Goal: Download file/media

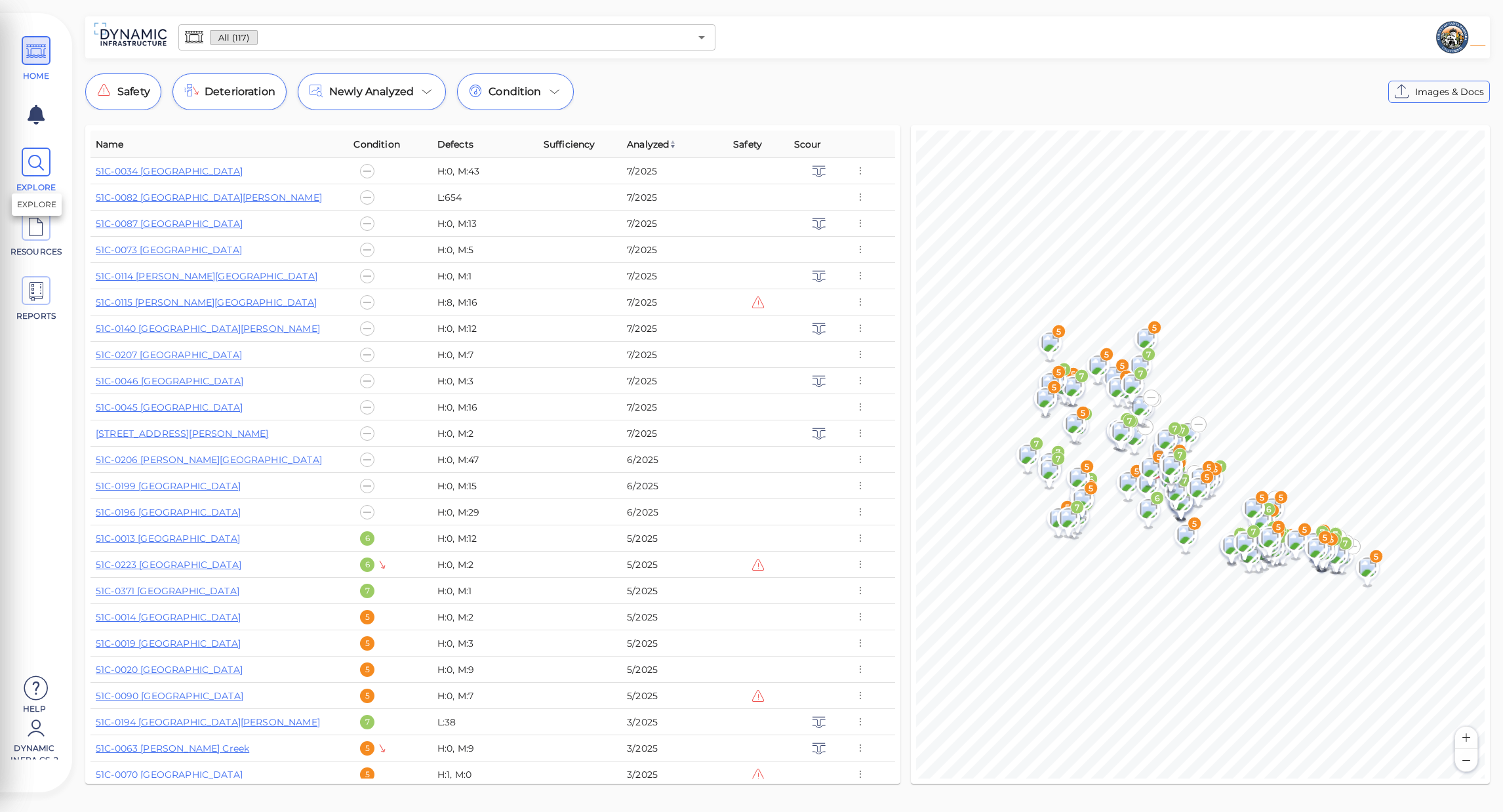
click at [28, 159] on icon at bounding box center [36, 163] width 20 height 30
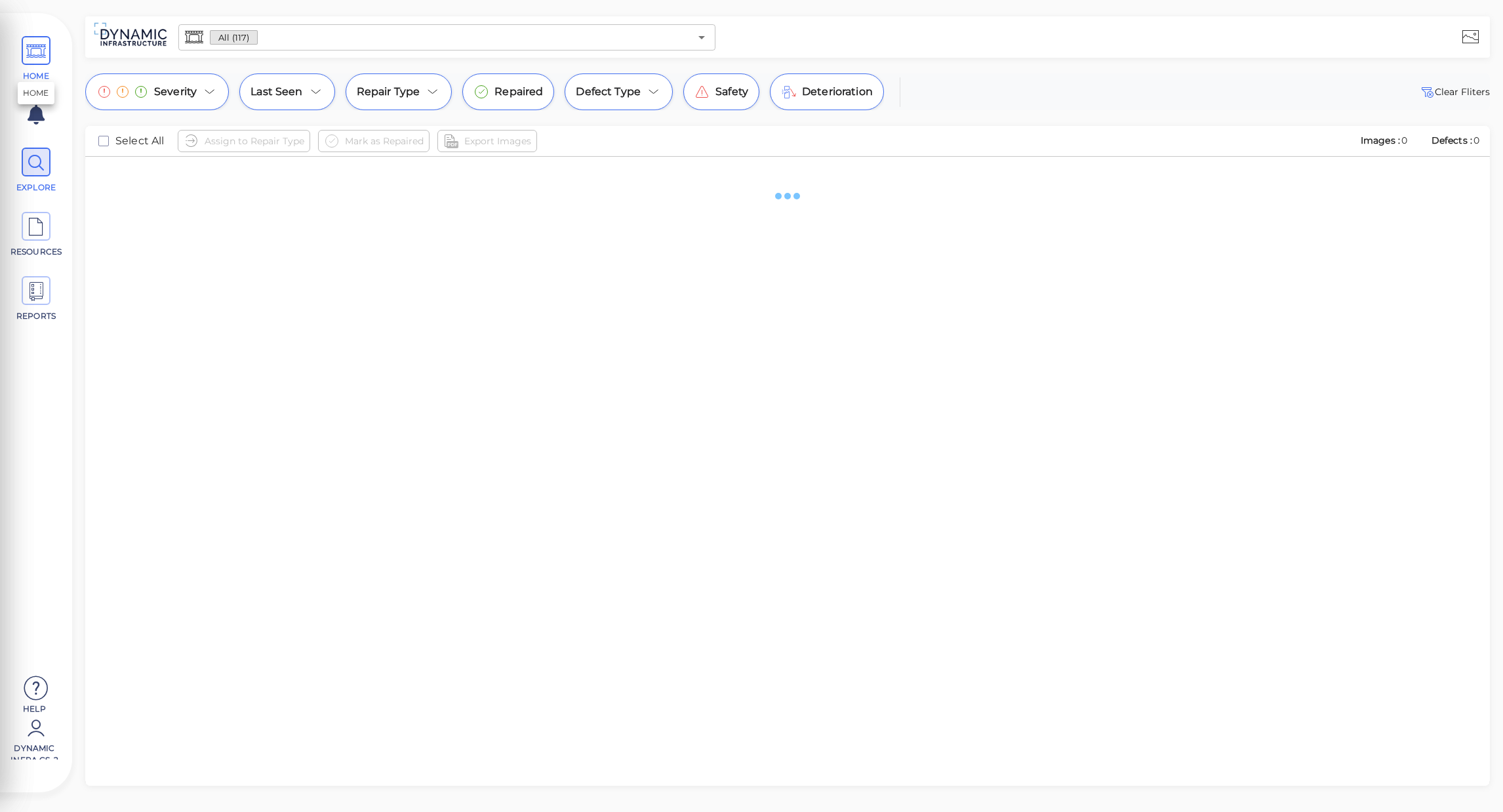
click at [42, 62] on icon at bounding box center [36, 52] width 20 height 30
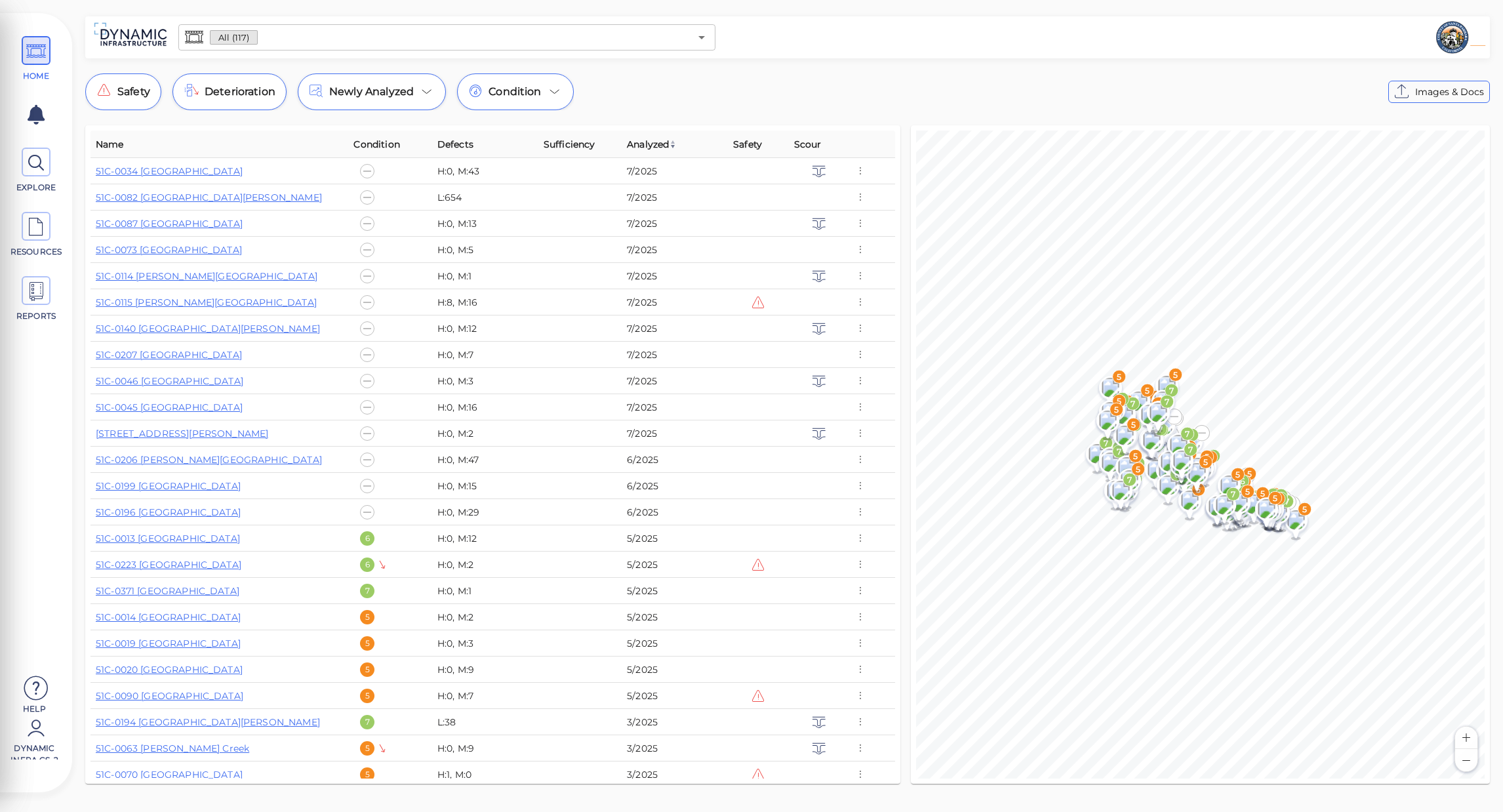
click at [643, 149] on span "Analyzed" at bounding box center [651, 144] width 50 height 16
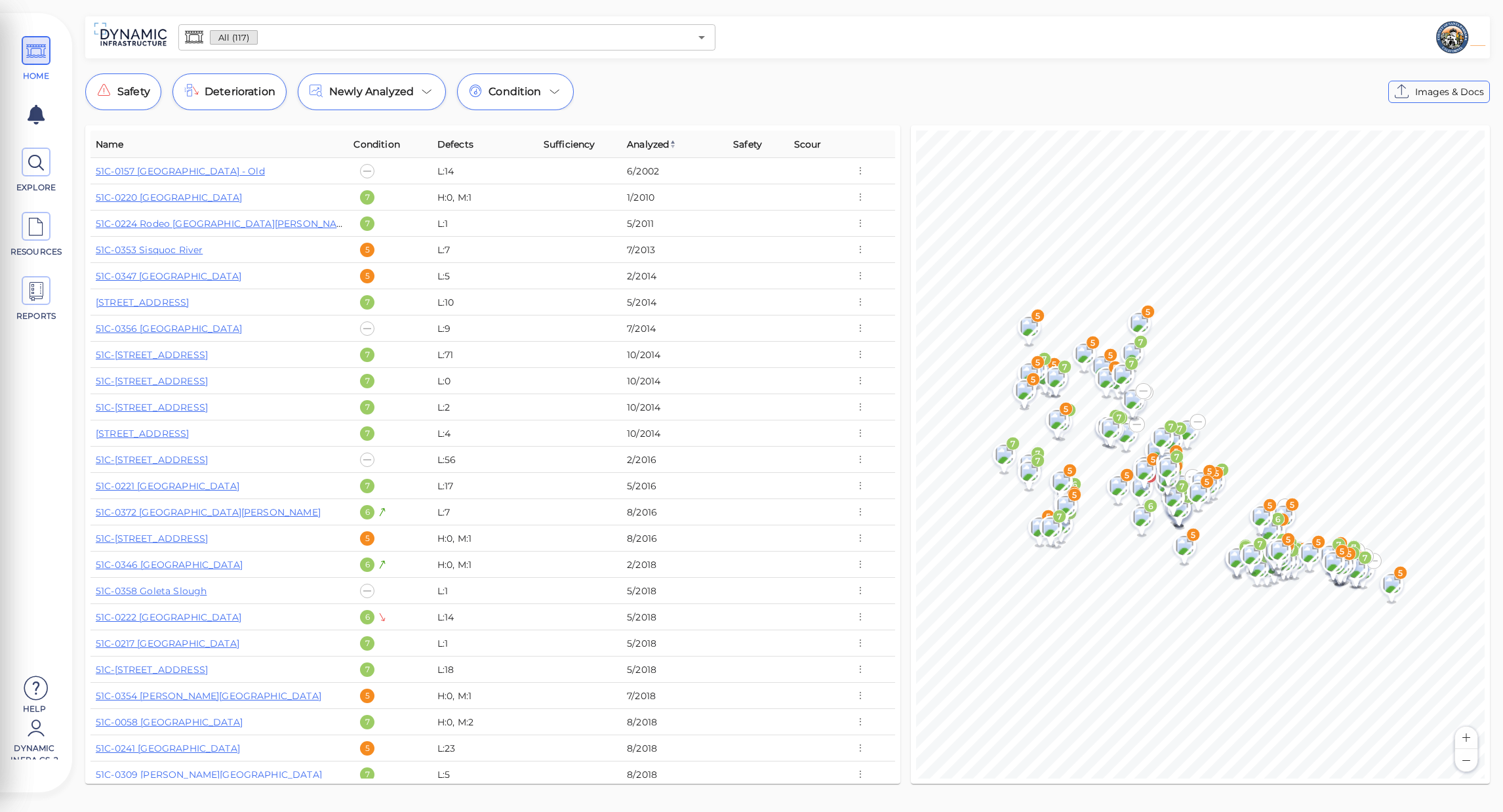
click at [643, 149] on span "Analyzed" at bounding box center [651, 144] width 50 height 16
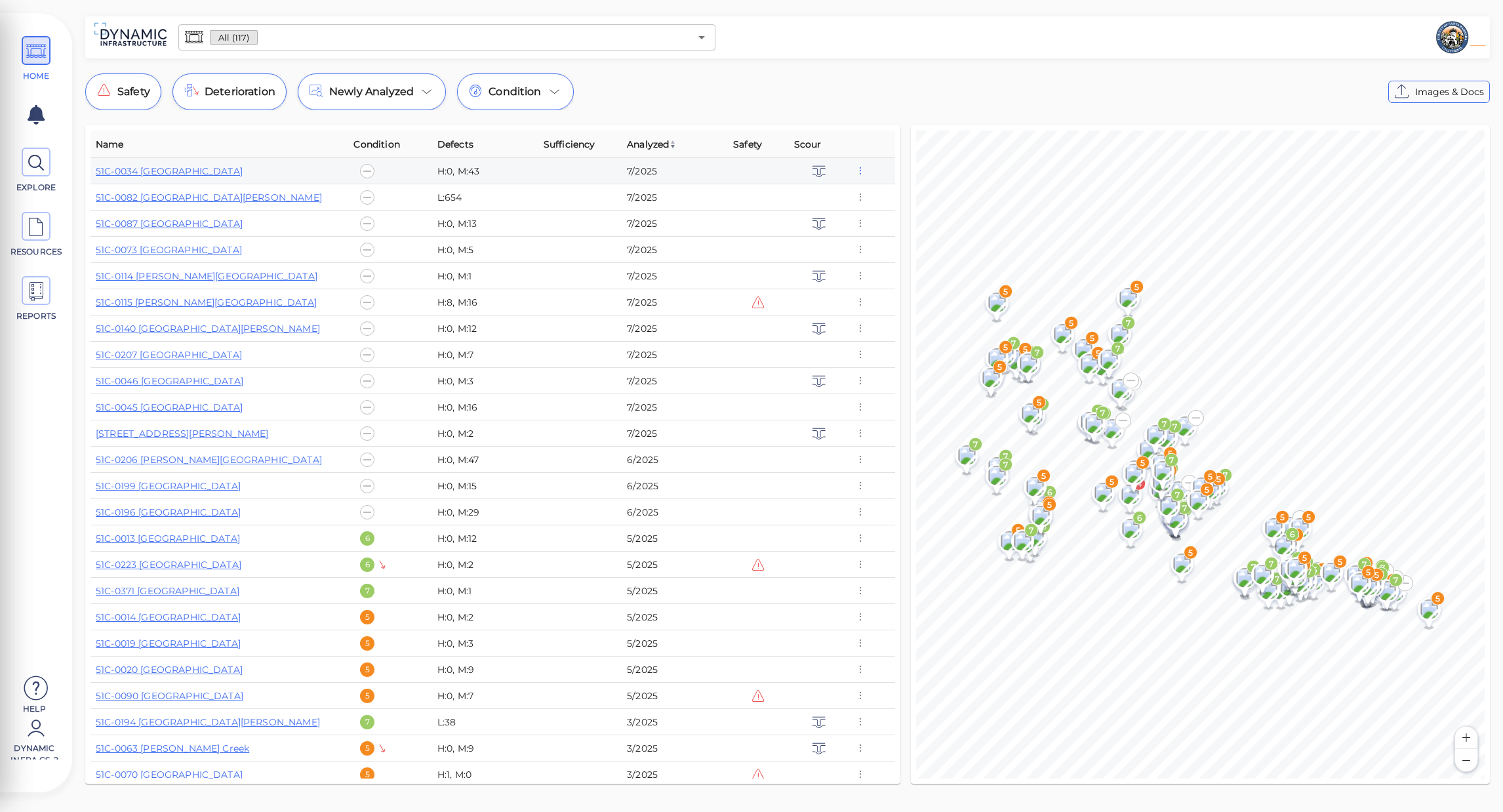
click at [855, 171] on icon "button" at bounding box center [861, 172] width 11 height 15
click at [819, 88] on div at bounding box center [752, 406] width 1503 height 812
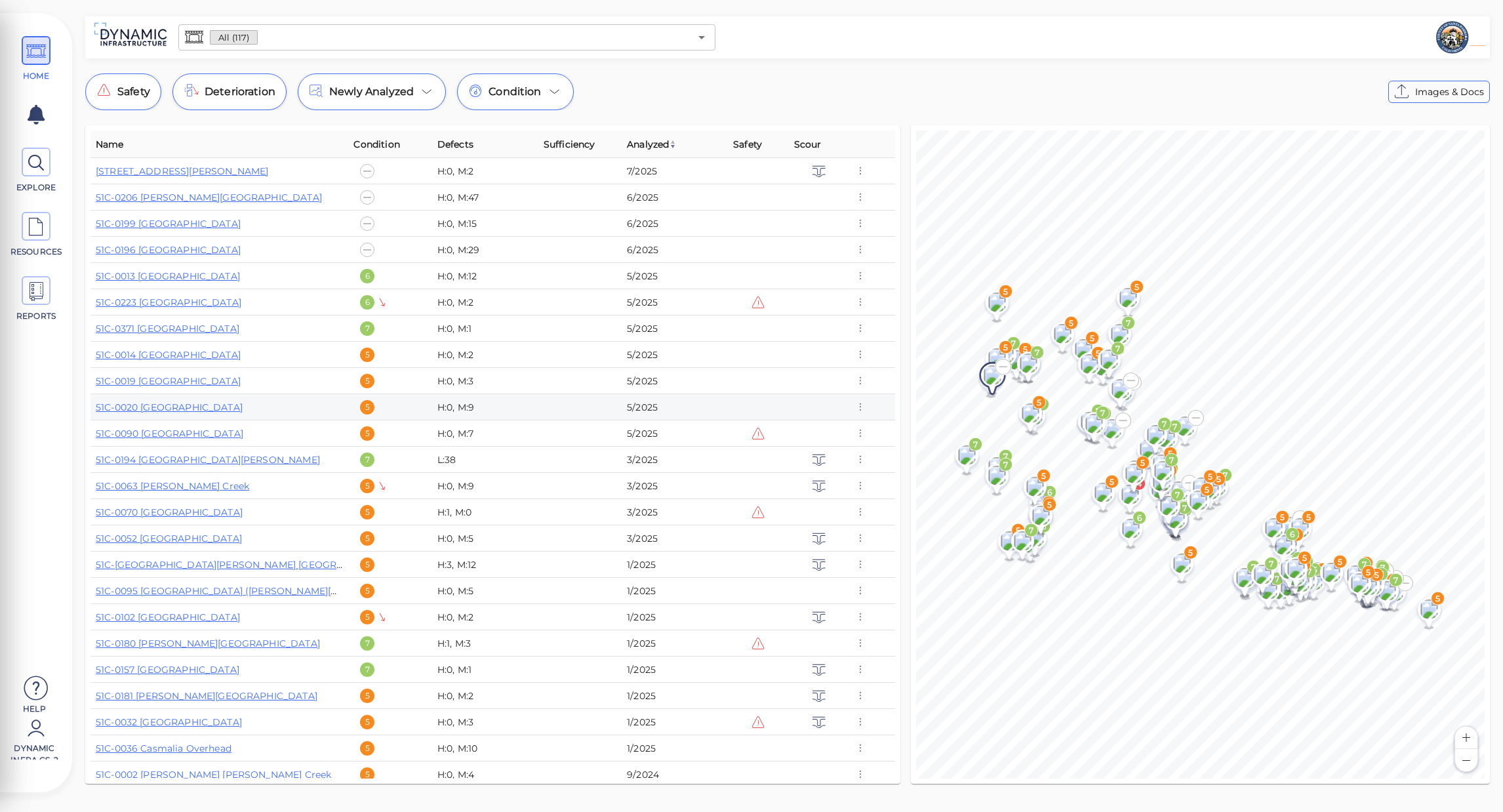
click at [261, 416] on td "51C-0020 [GEOGRAPHIC_DATA]" at bounding box center [219, 407] width 258 height 26
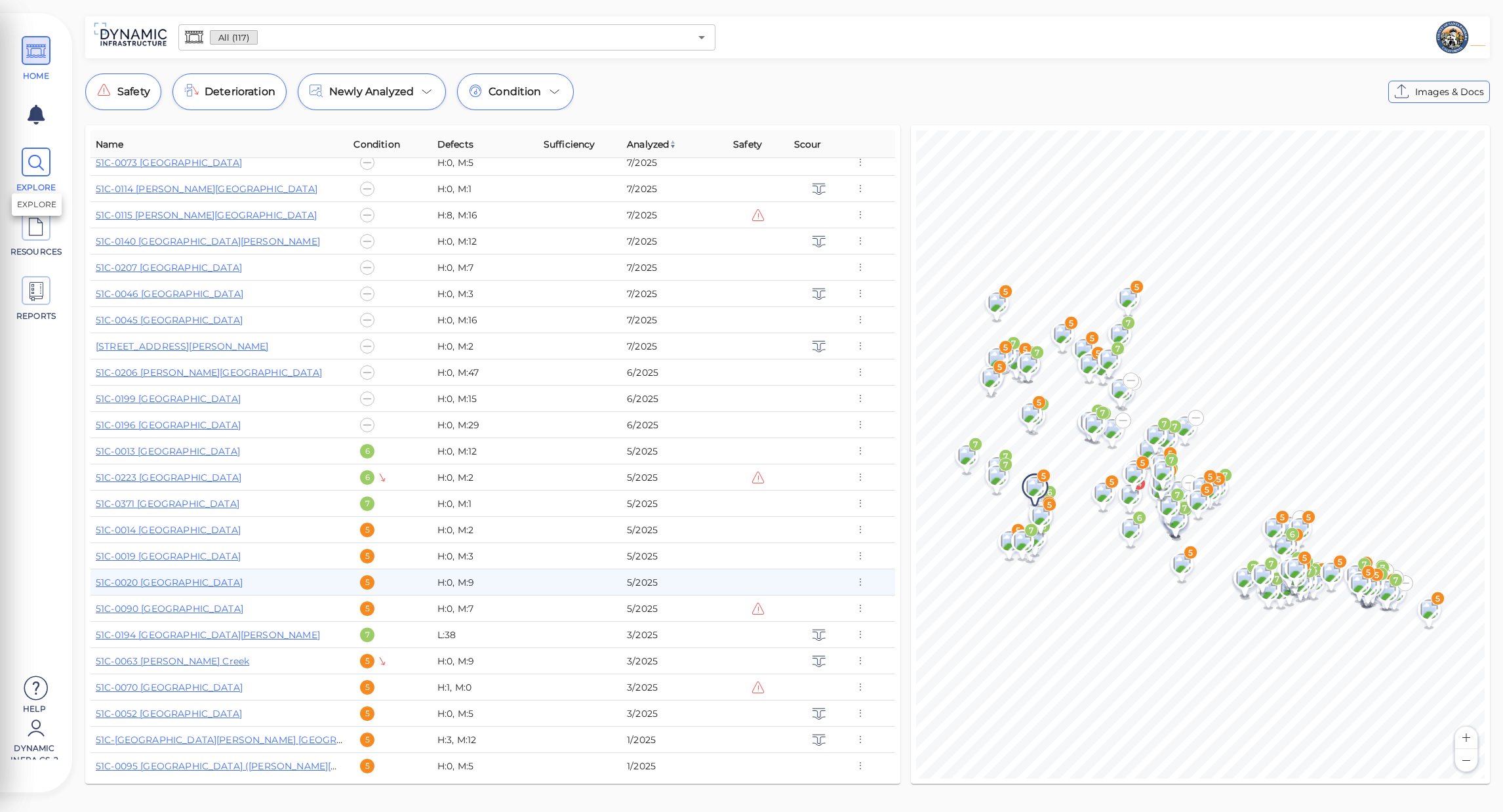
click at [54, 151] on span "EXPLORE" at bounding box center [36, 171] width 59 height 46
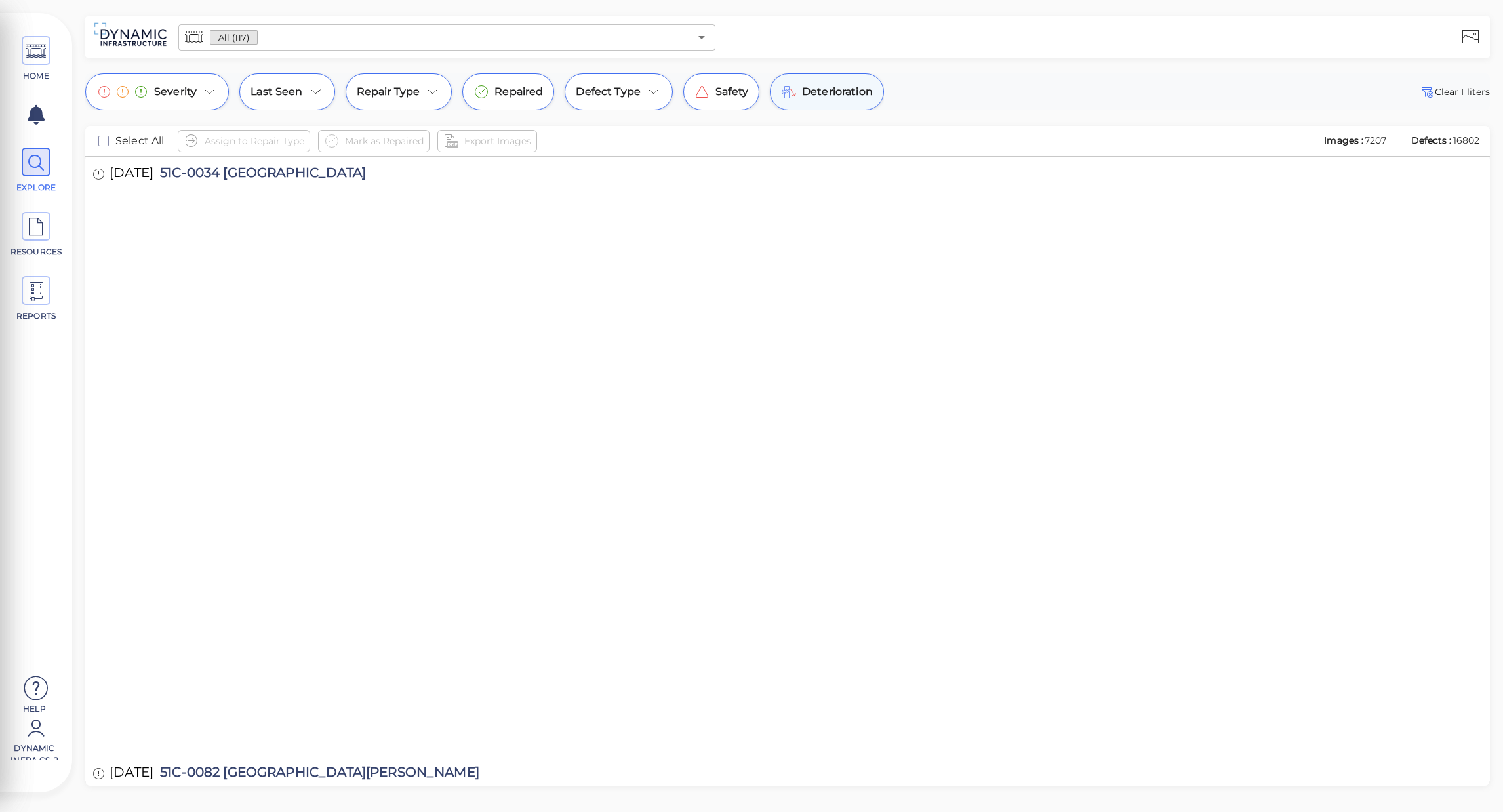
click at [811, 78] on div "Deterioration" at bounding box center [827, 91] width 114 height 37
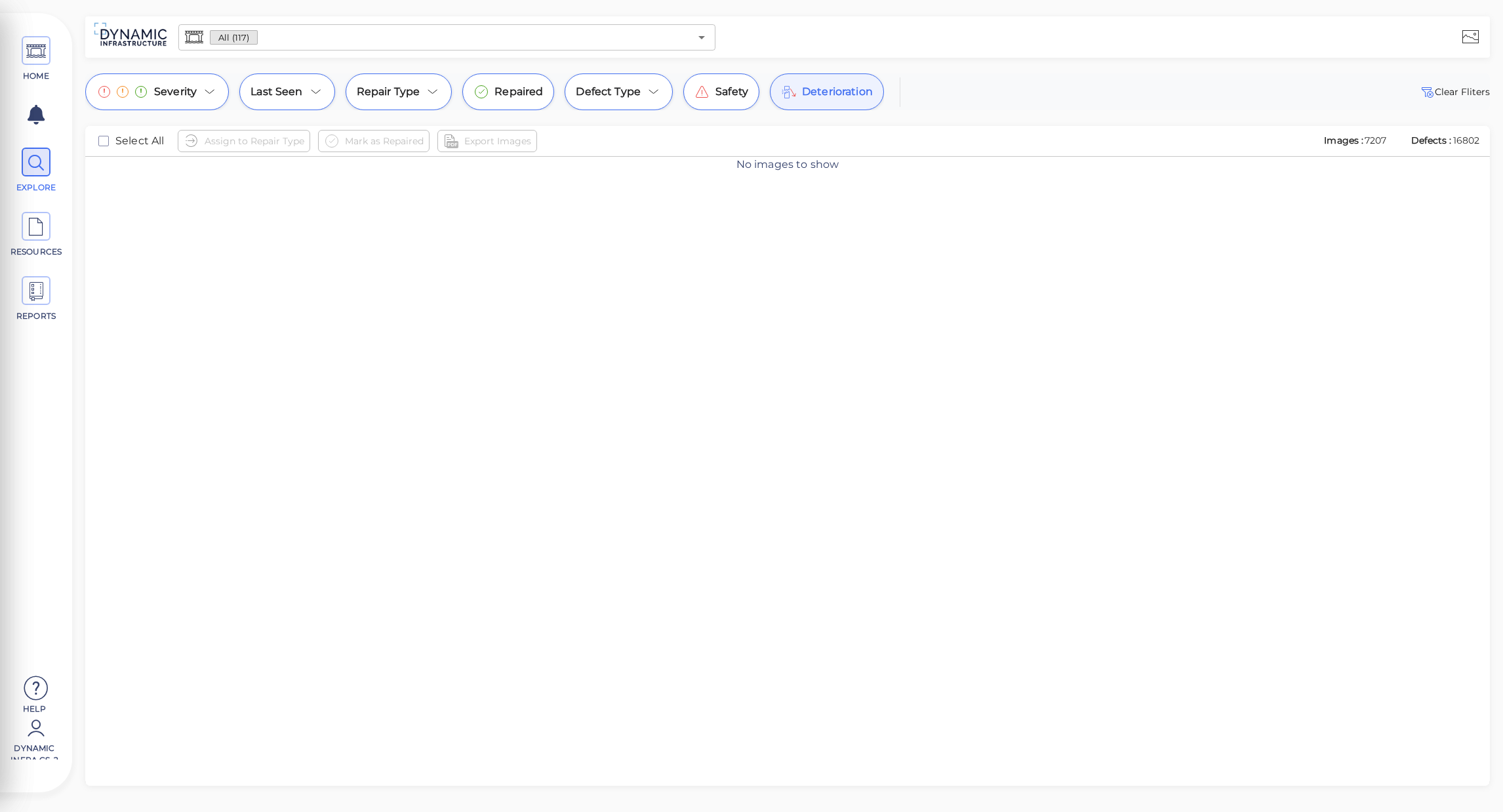
click at [824, 96] on span "Deterioration" at bounding box center [838, 91] width 71 height 16
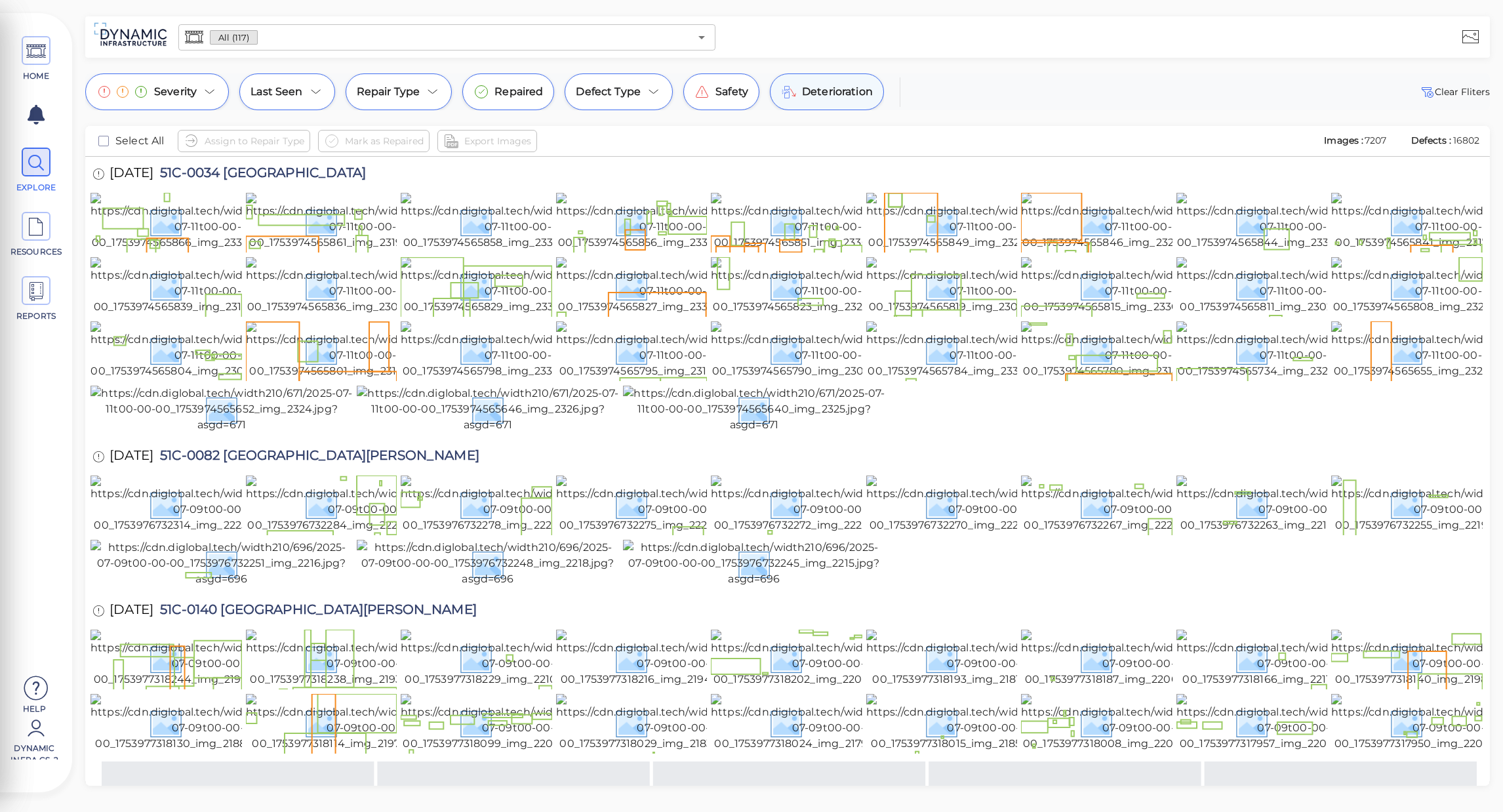
click at [824, 96] on span "Deterioration" at bounding box center [838, 91] width 71 height 16
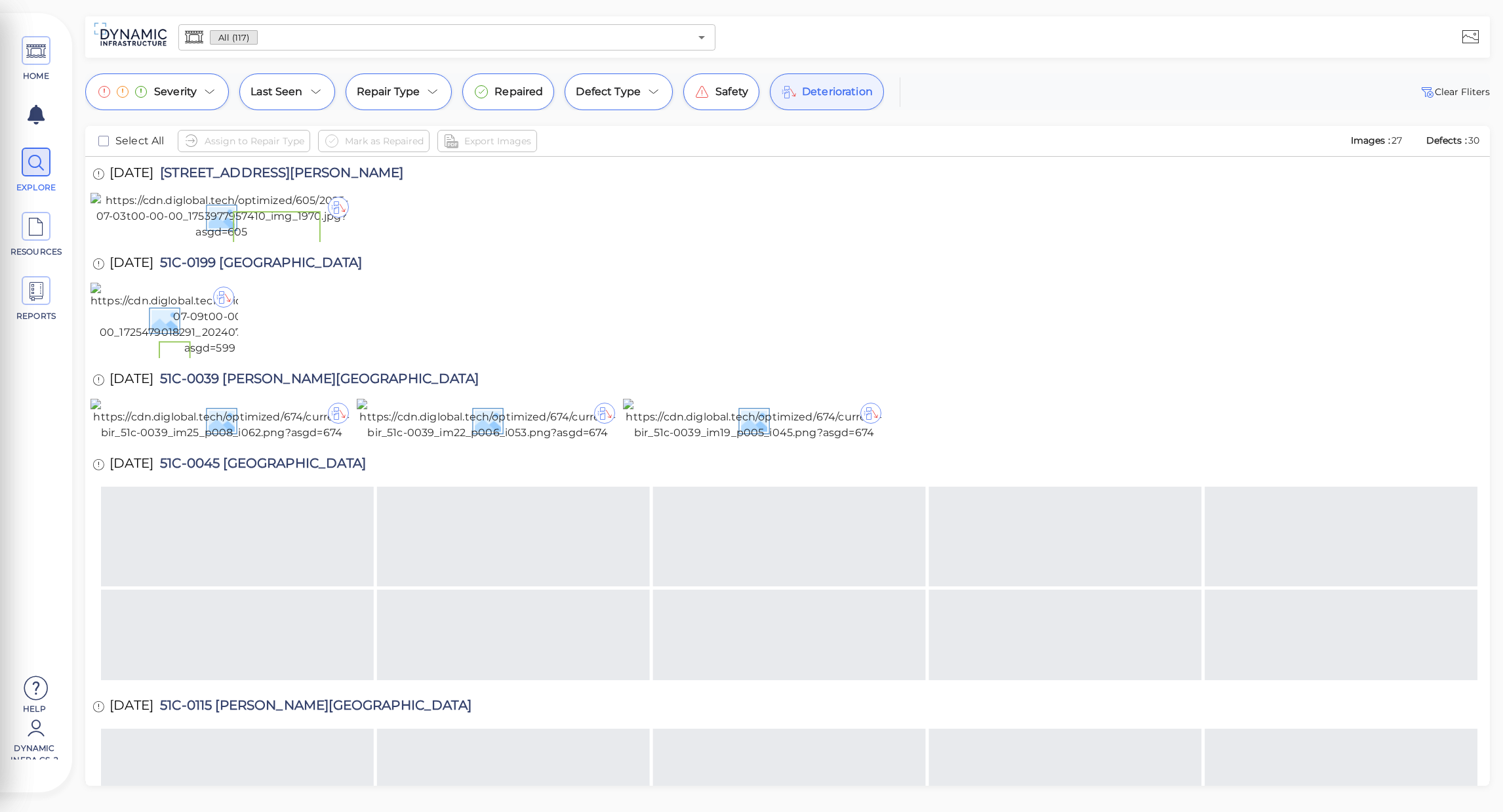
click at [852, 40] on div at bounding box center [1105, 37] width 767 height 36
click at [41, 57] on icon at bounding box center [36, 52] width 20 height 30
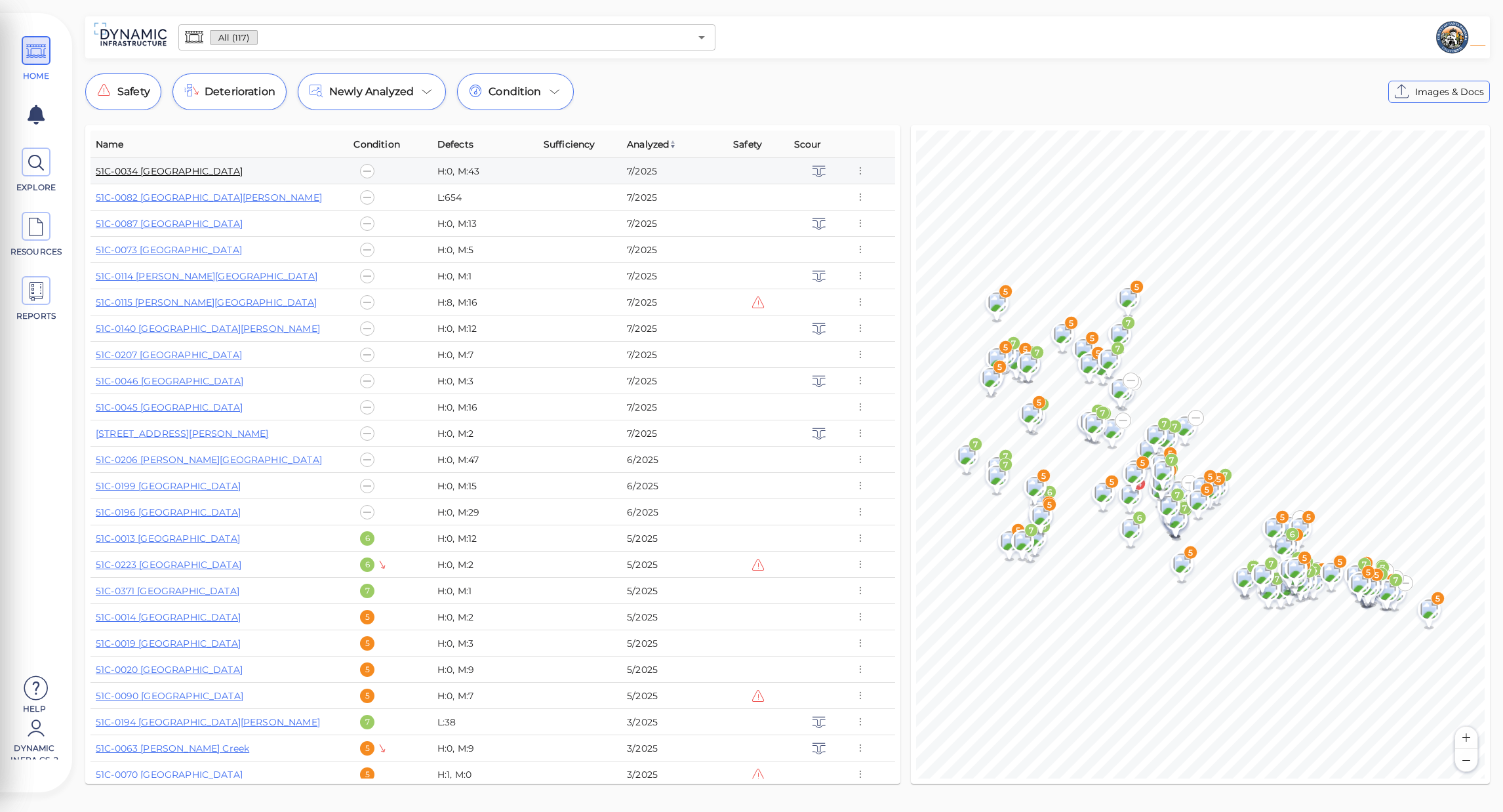
click at [205, 174] on link "51C-0034 [GEOGRAPHIC_DATA]" at bounding box center [169, 171] width 147 height 11
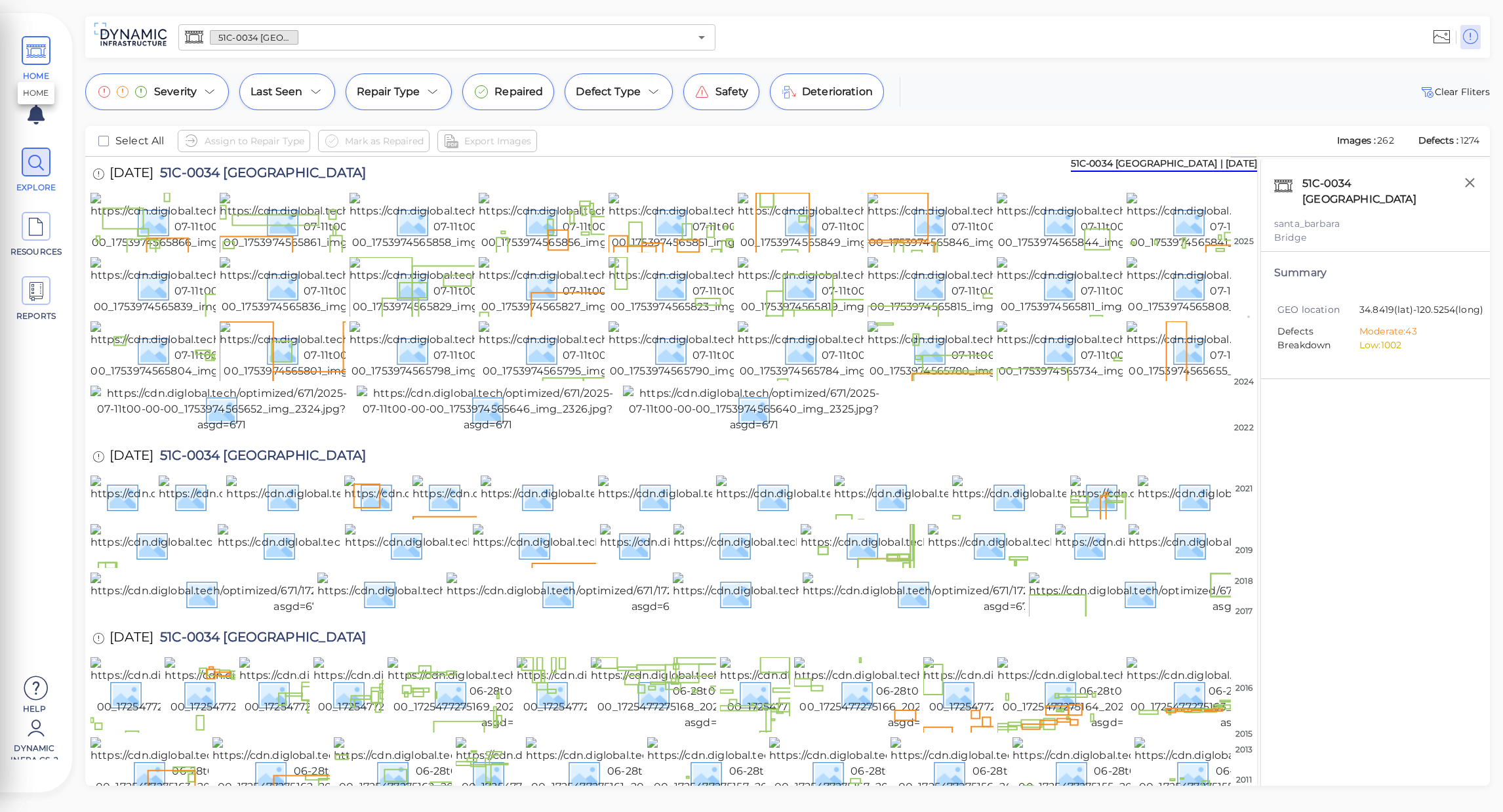
click at [27, 65] on icon at bounding box center [36, 52] width 20 height 30
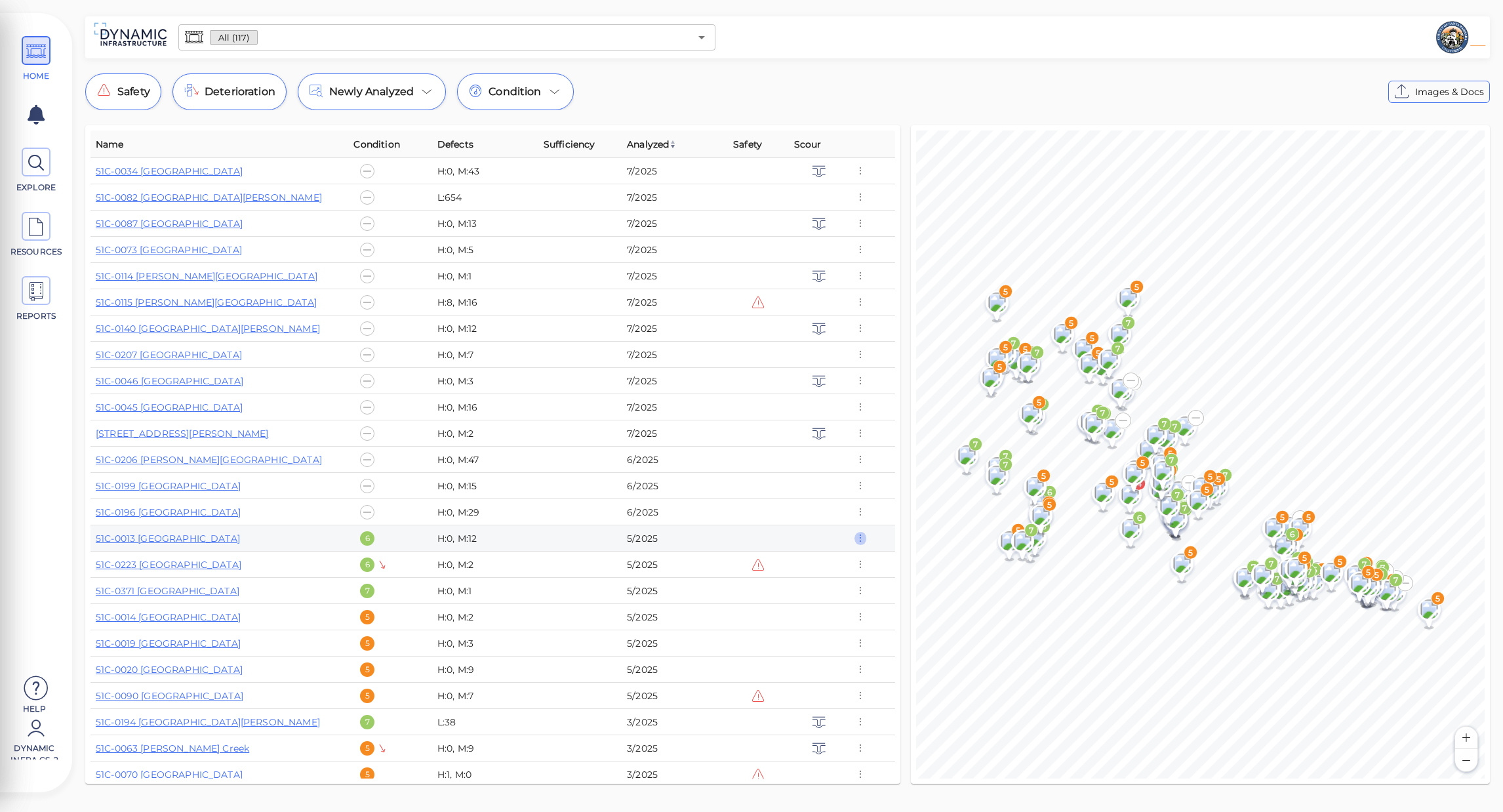
click at [861, 536] on icon "button" at bounding box center [861, 539] width 11 height 15
click at [204, 543] on div at bounding box center [752, 406] width 1503 height 812
click at [203, 541] on link "51C-0013 [GEOGRAPHIC_DATA]" at bounding box center [168, 538] width 145 height 11
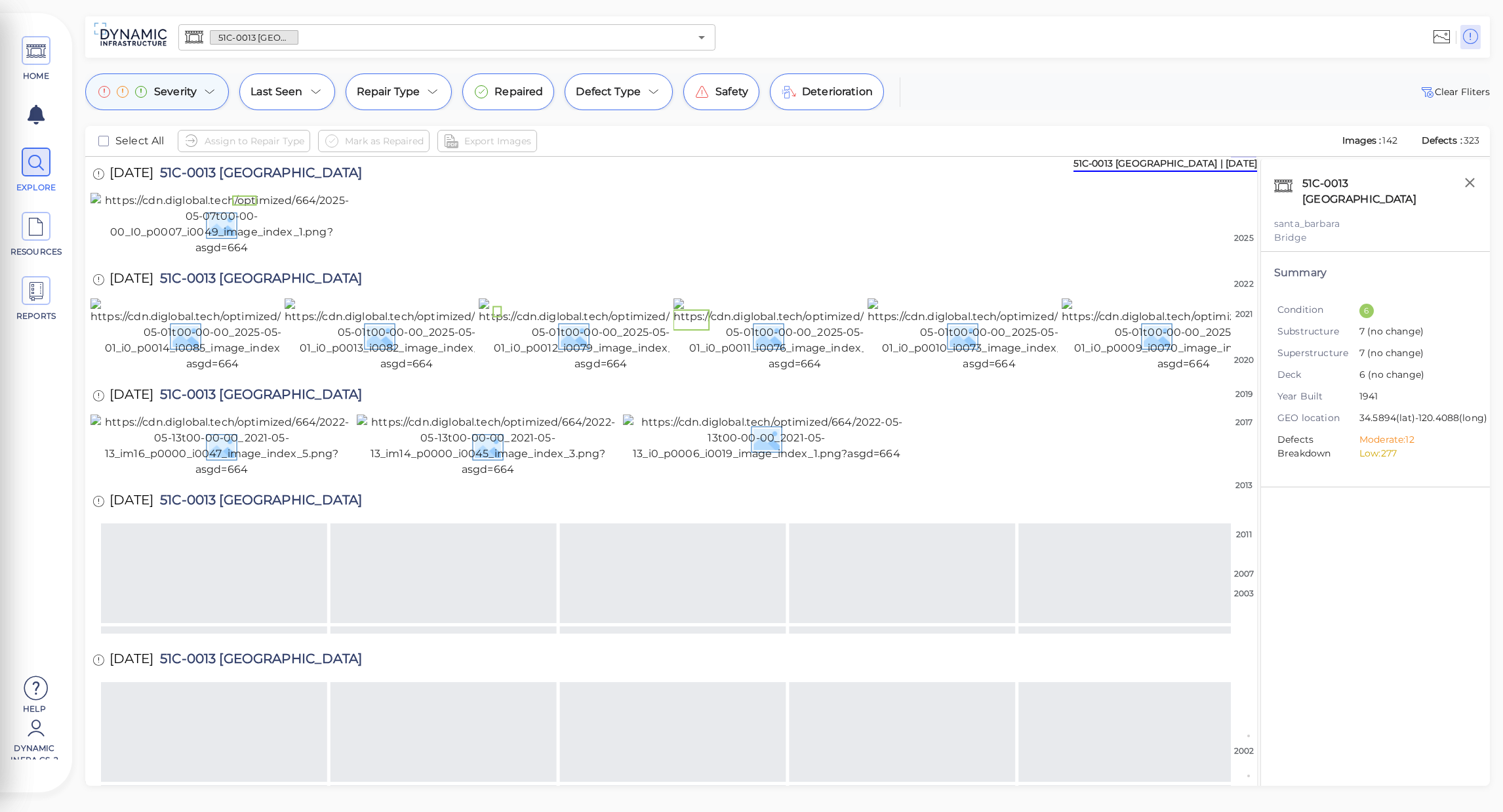
click at [199, 99] on div "Severity" at bounding box center [157, 91] width 144 height 37
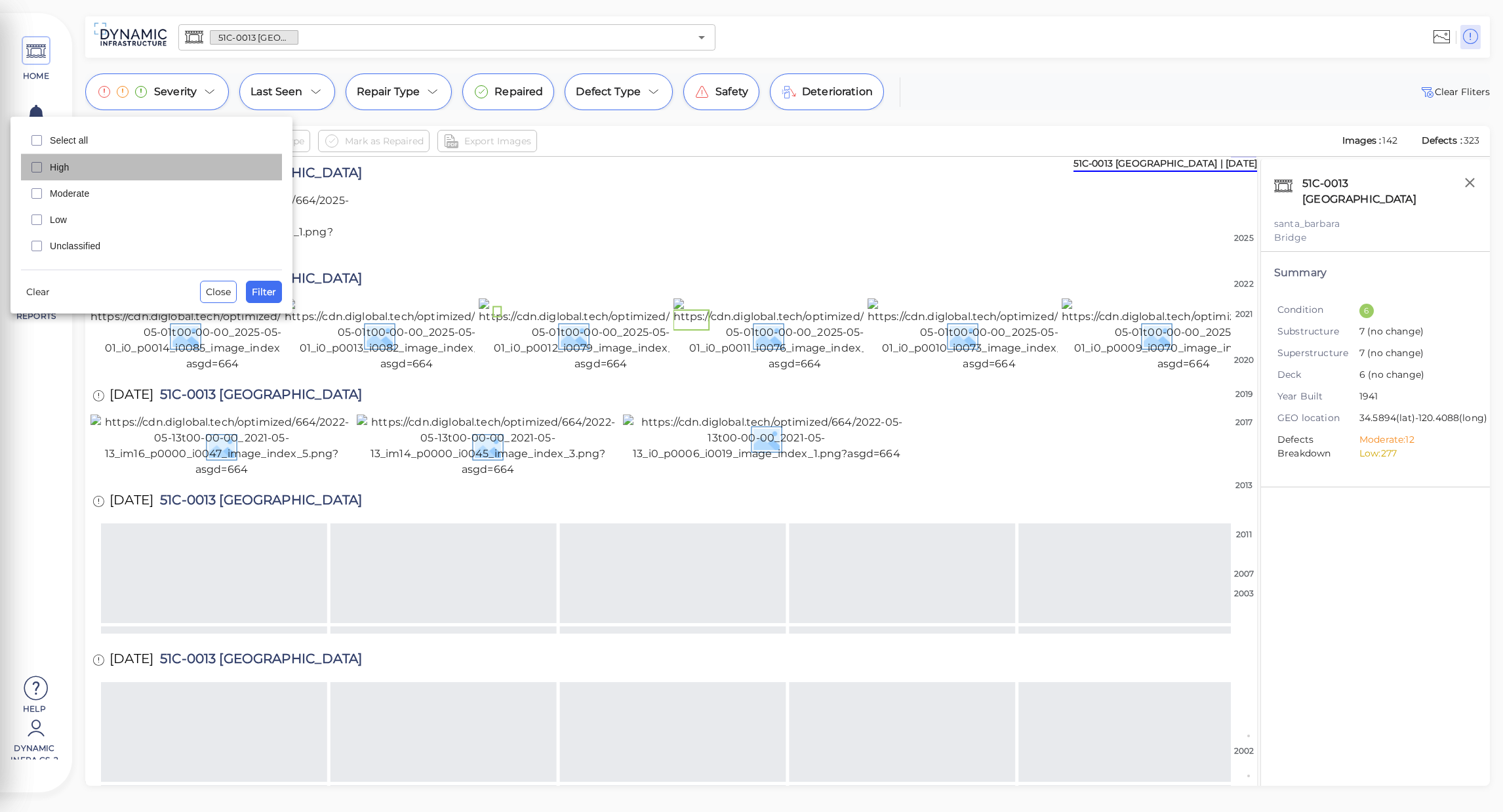
click at [119, 168] on span "High" at bounding box center [162, 167] width 224 height 13
click at [265, 293] on span "Filter" at bounding box center [264, 291] width 25 height 16
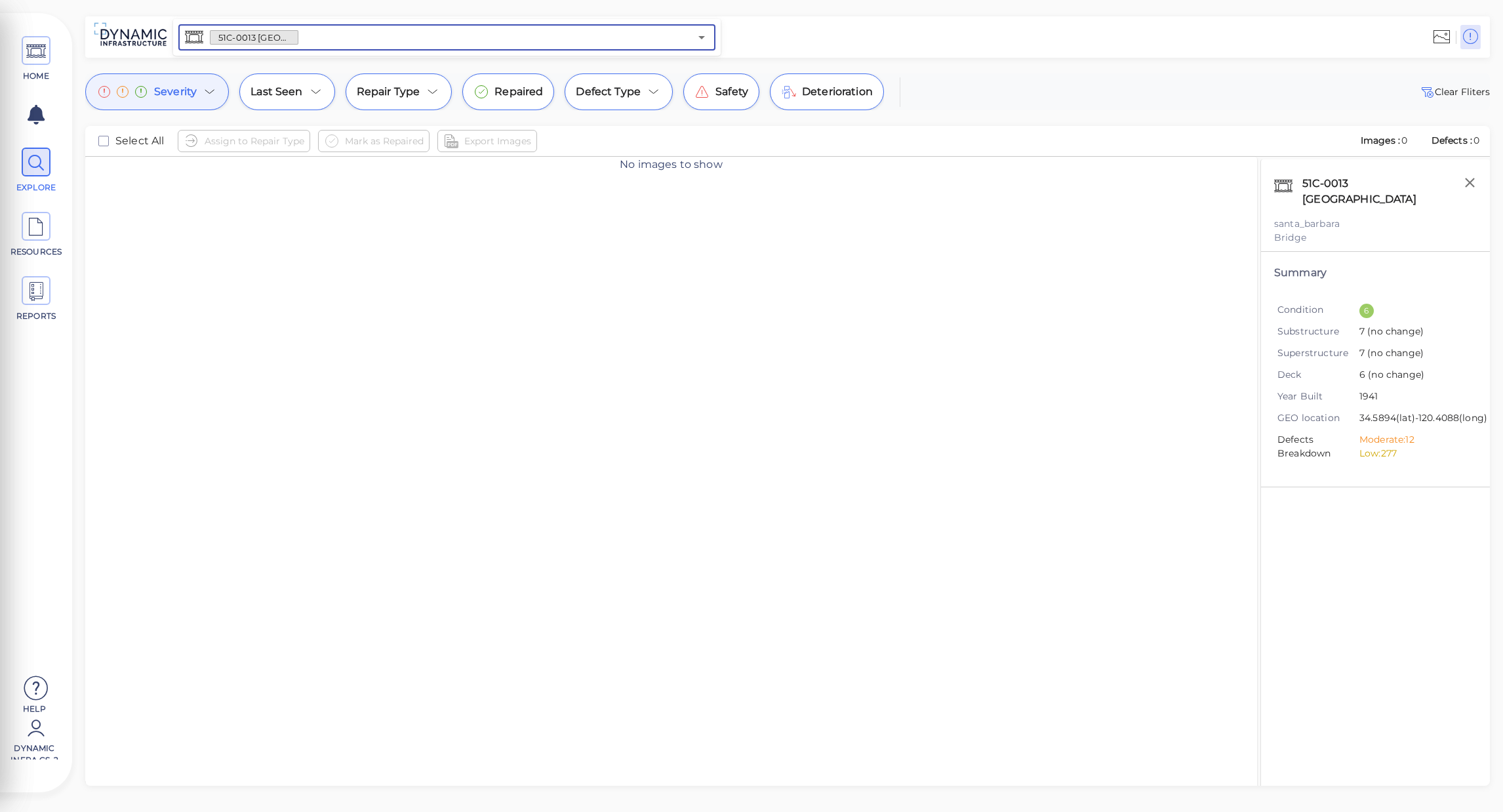
click at [379, 33] on input "text" at bounding box center [494, 37] width 392 height 18
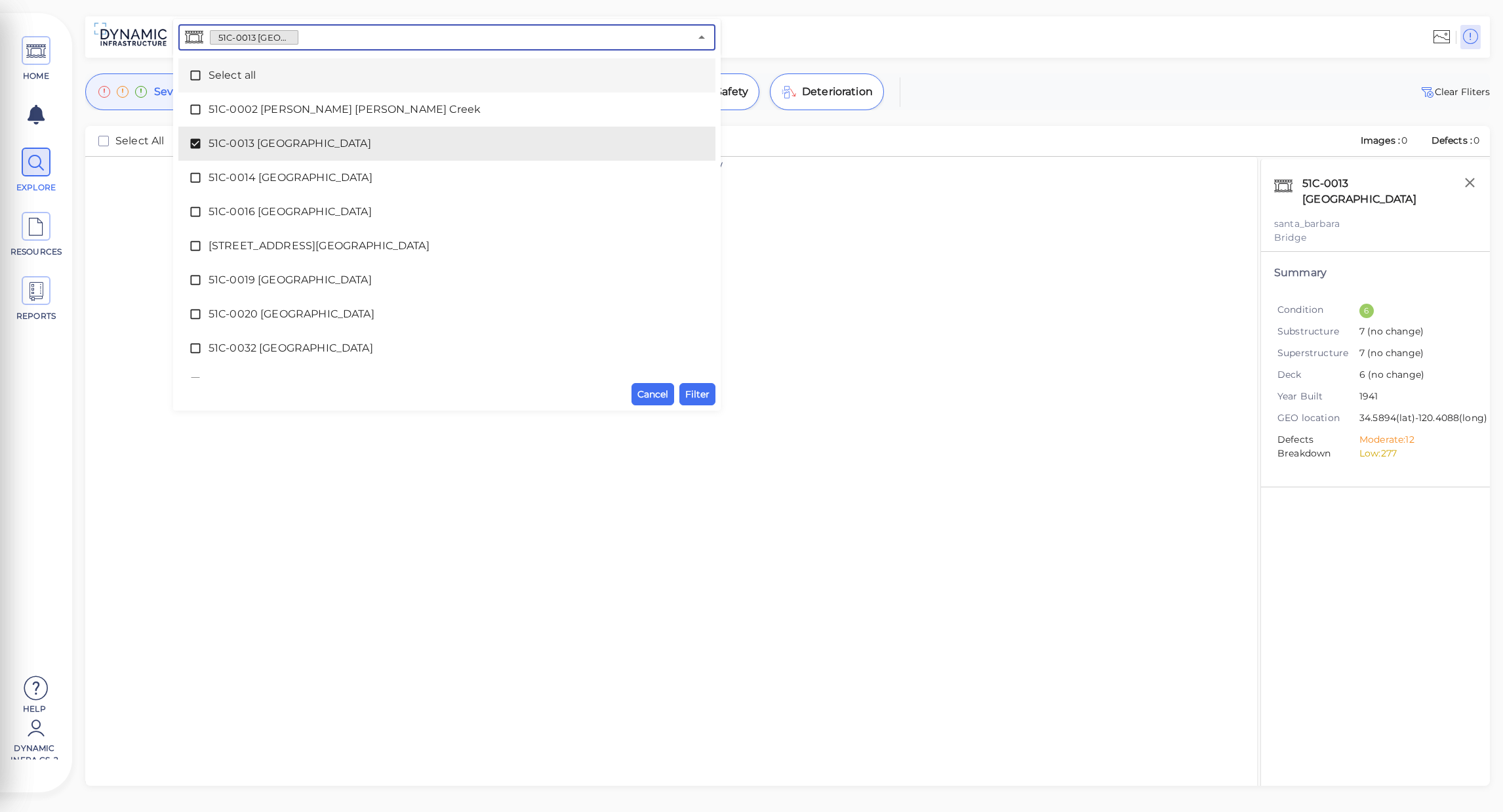
click at [231, 76] on span "Select all" at bounding box center [447, 75] width 477 height 16
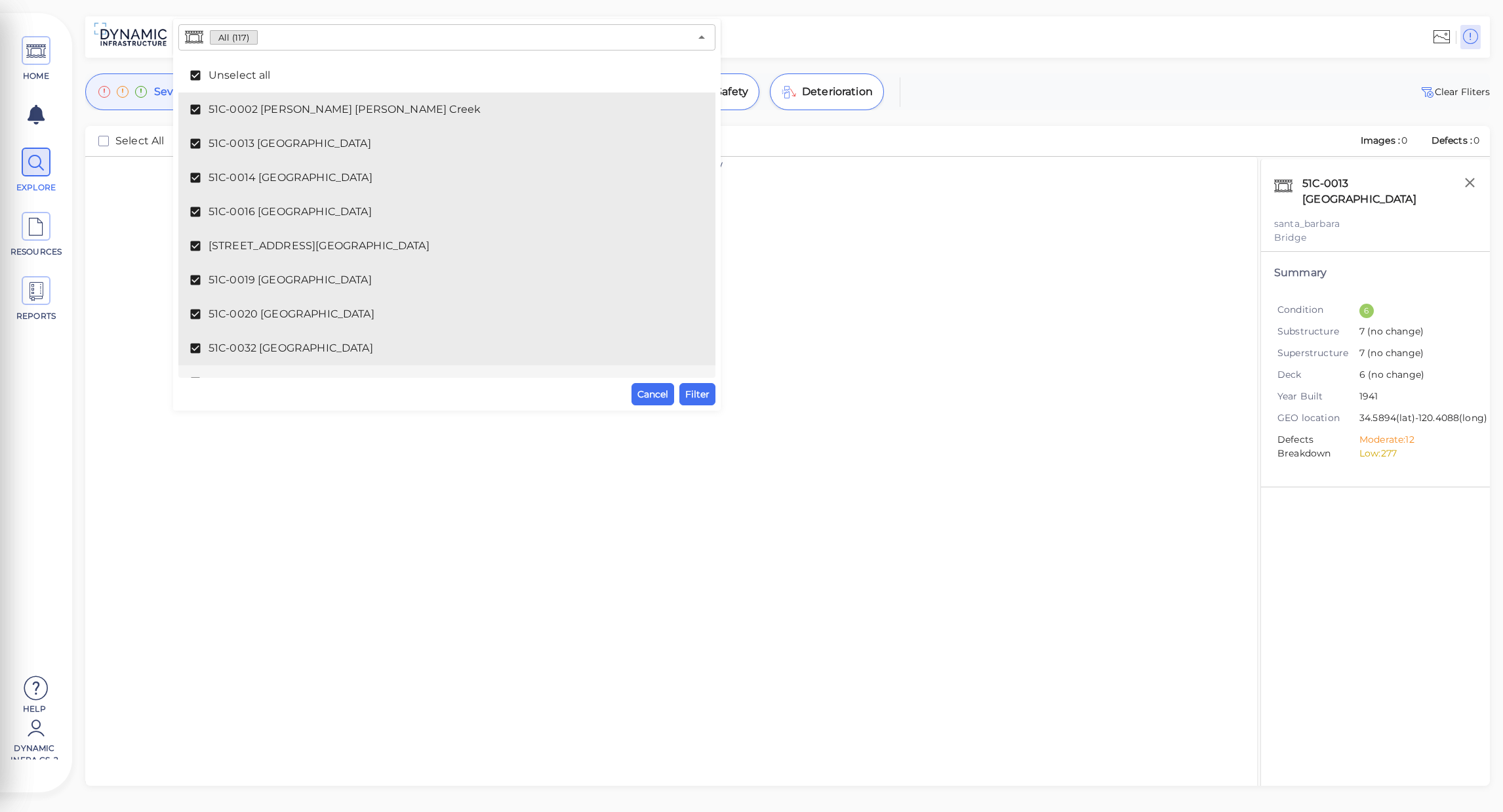
click at [731, 406] on div "No images to show" at bounding box center [671, 486] width 1172 height 659
click at [704, 398] on span "Filter" at bounding box center [698, 393] width 25 height 16
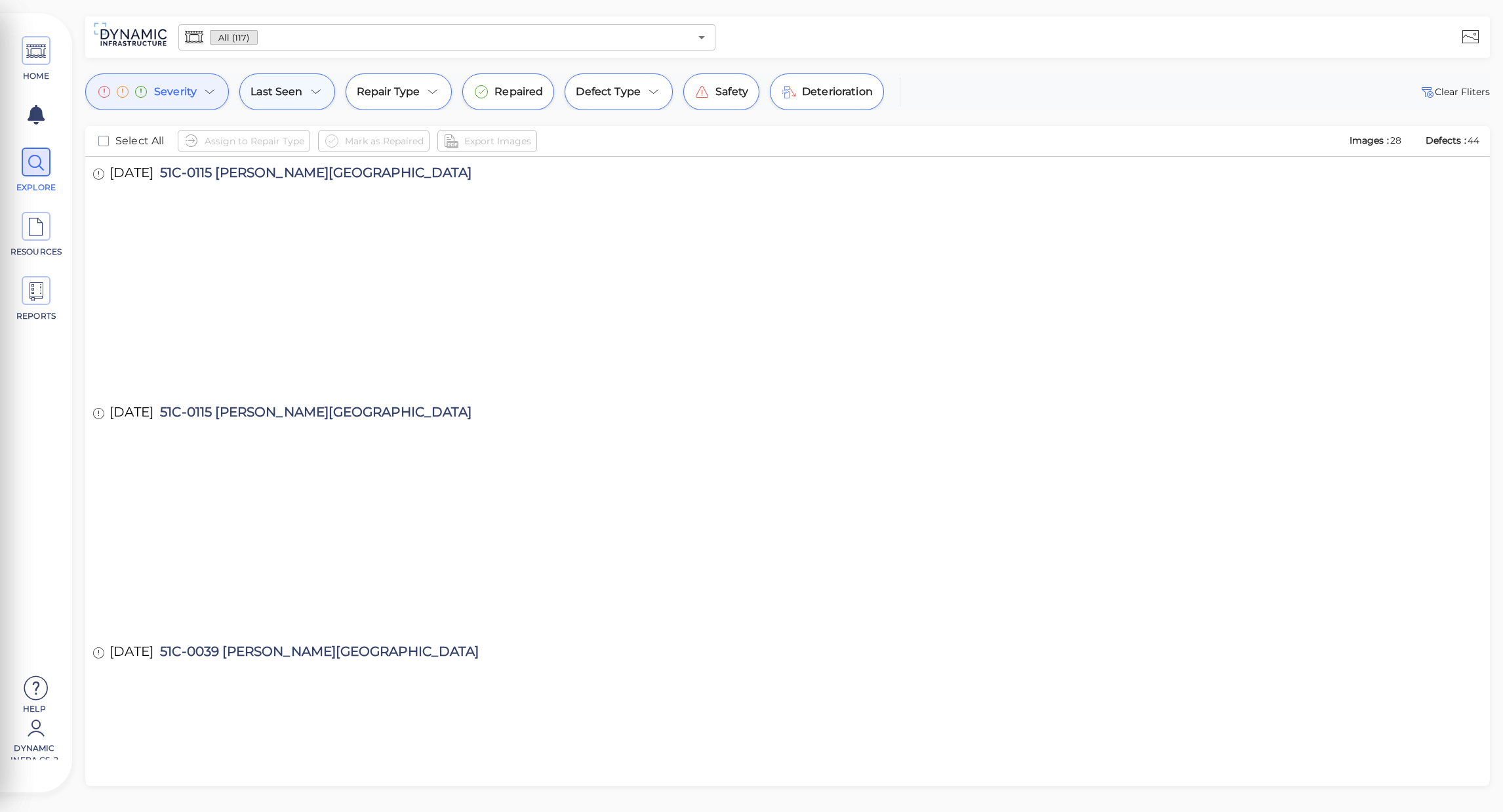
click at [317, 90] on icon at bounding box center [315, 91] width 16 height 16
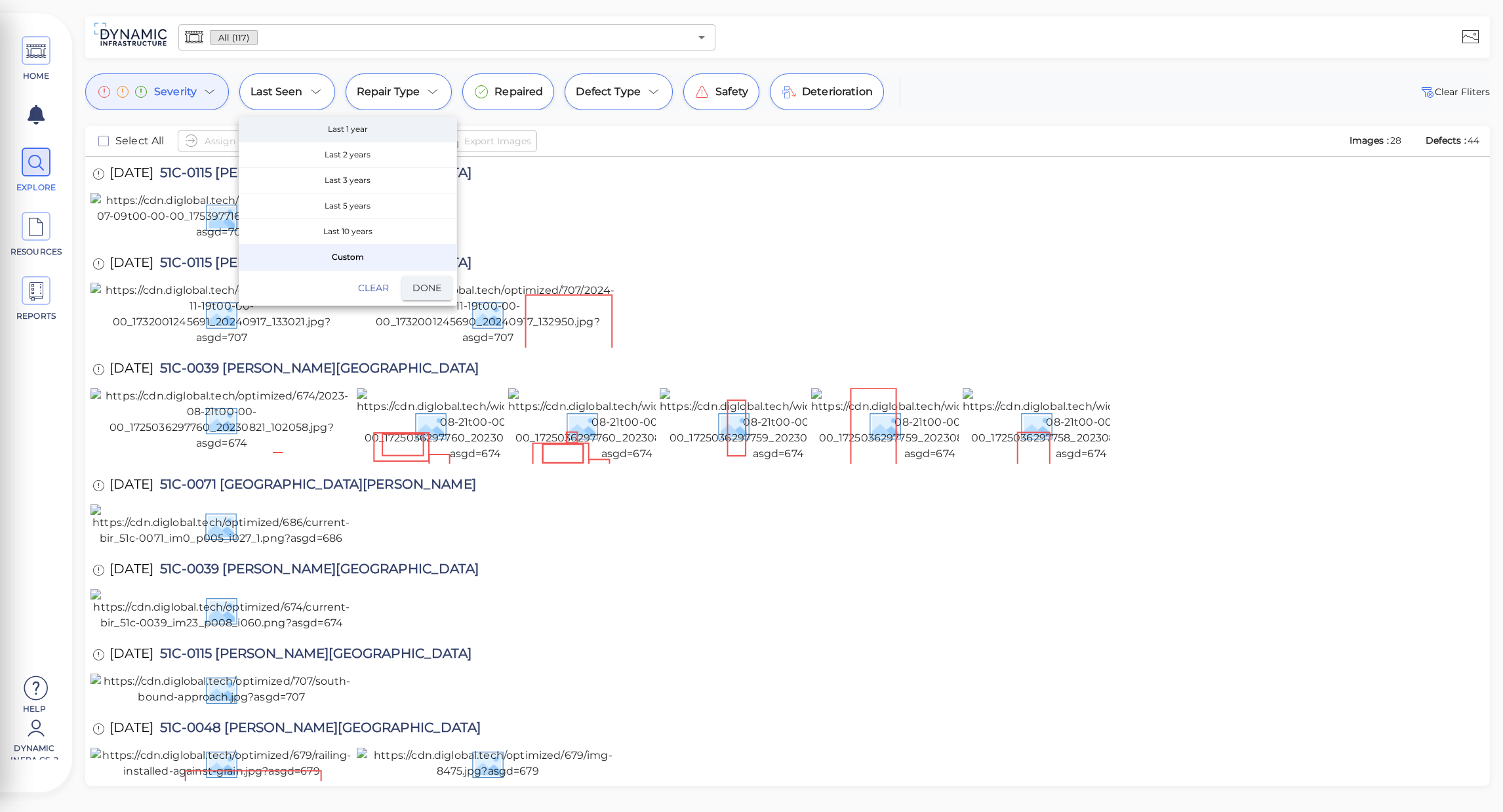
click at [378, 130] on span "Last 1 year" at bounding box center [347, 129] width 218 height 25
click at [423, 289] on span "Done" at bounding box center [426, 288] width 29 height 16
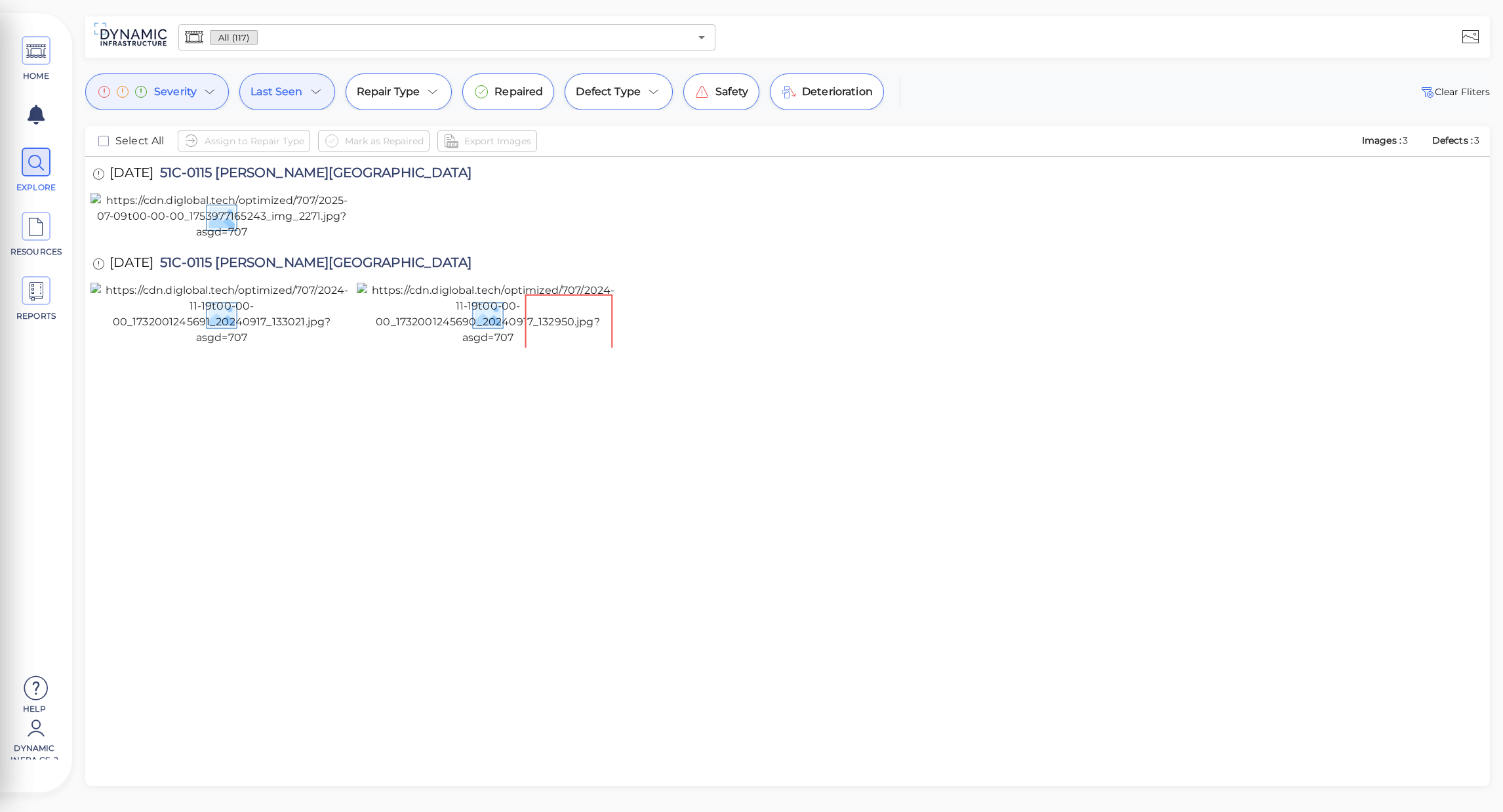
click at [223, 89] on div "Severity" at bounding box center [157, 91] width 144 height 37
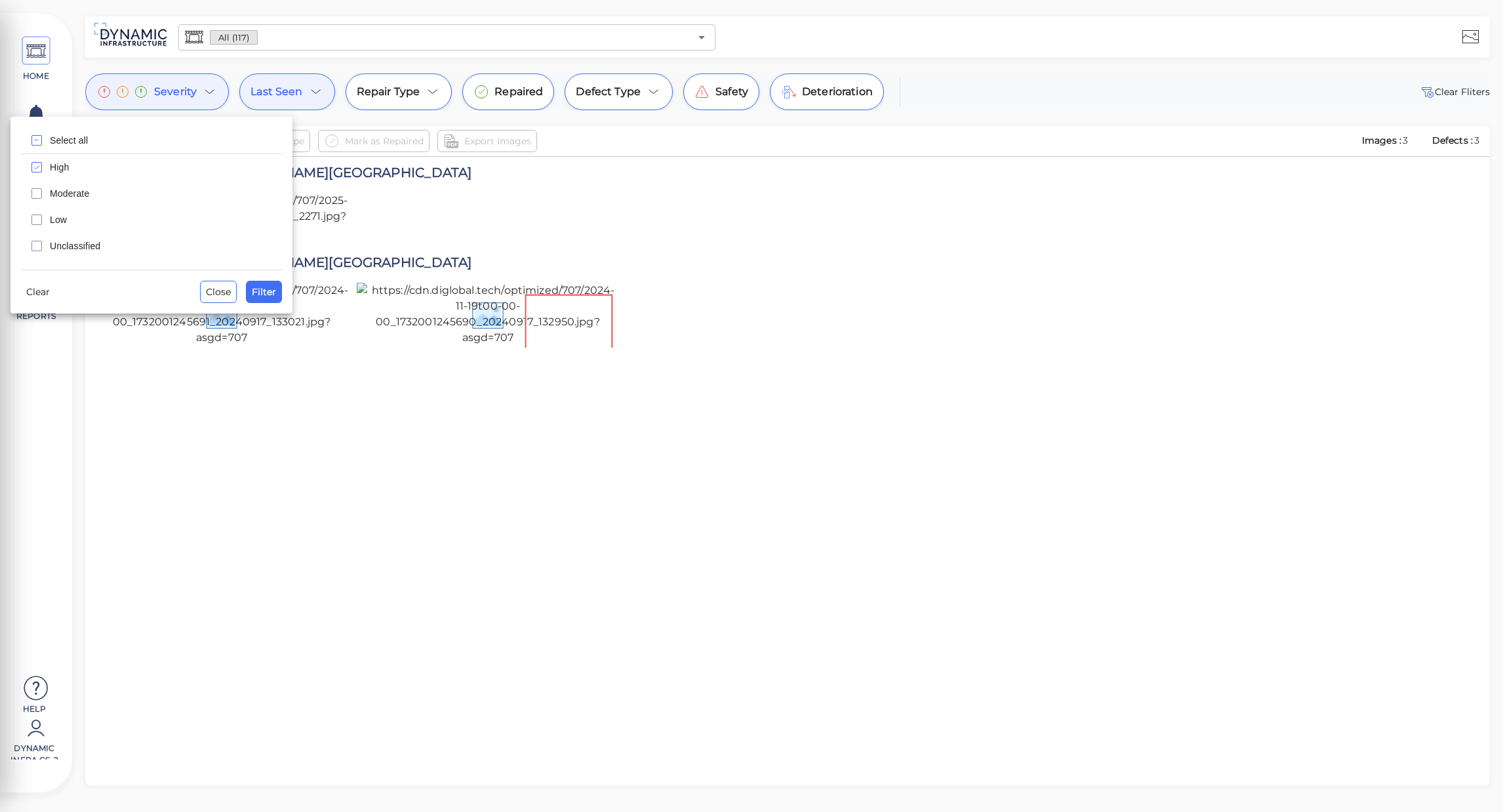
click at [88, 190] on span "Moderate" at bounding box center [162, 194] width 224 height 13
click at [269, 297] on span "Filter" at bounding box center [264, 291] width 25 height 16
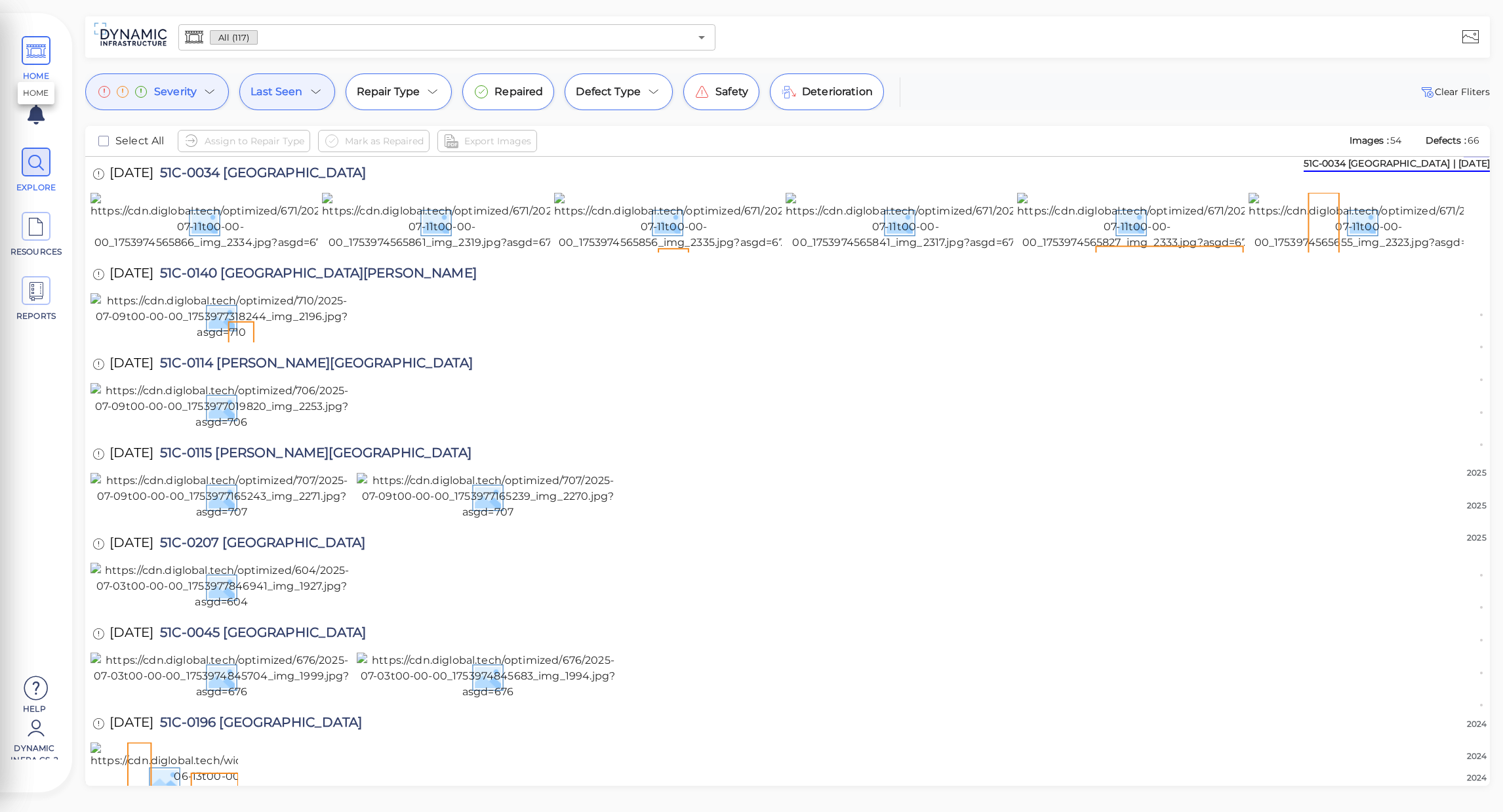
click at [33, 57] on icon at bounding box center [36, 52] width 20 height 30
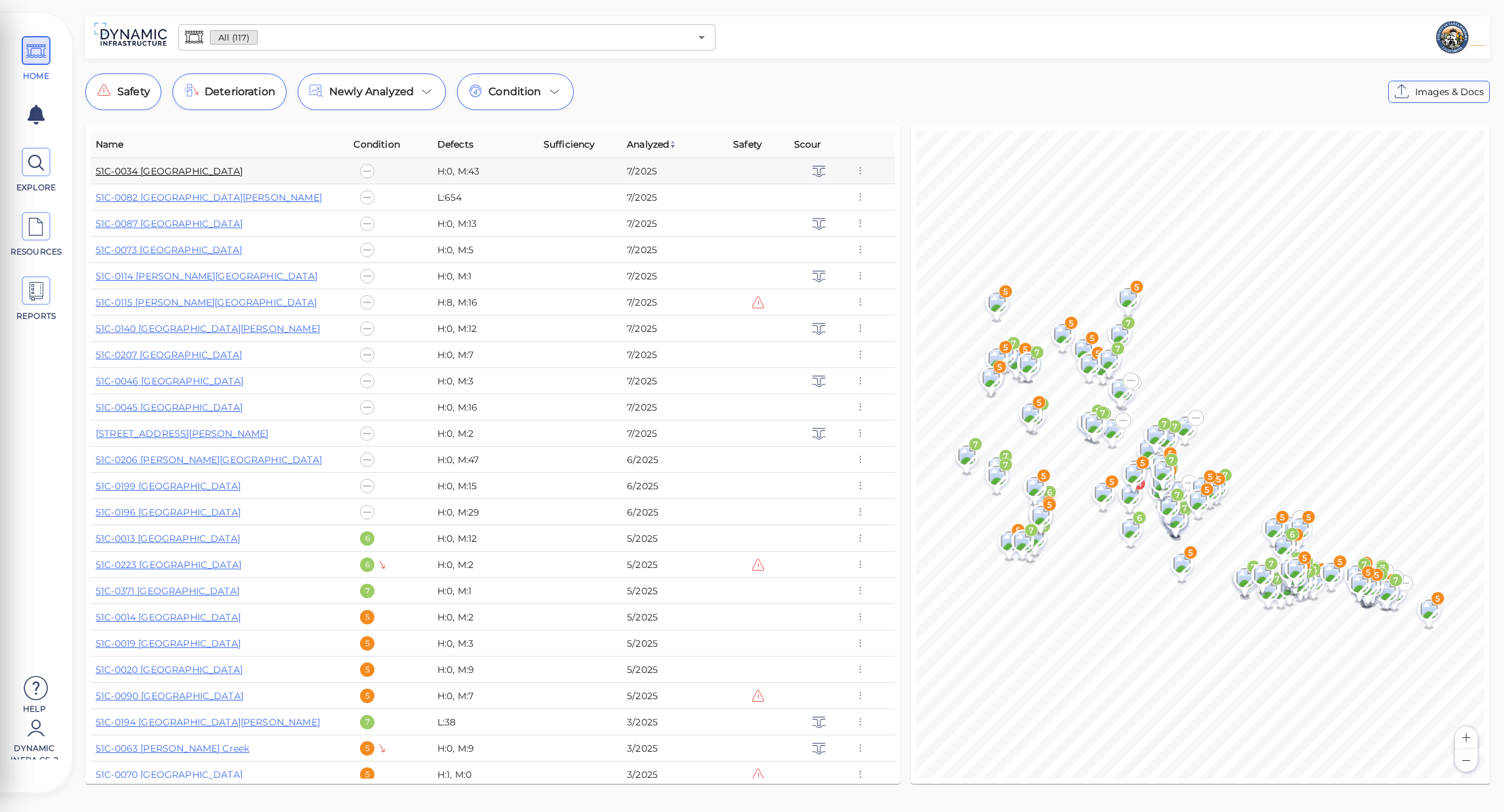
click at [207, 174] on link "51C-0034 [GEOGRAPHIC_DATA]" at bounding box center [169, 171] width 147 height 11
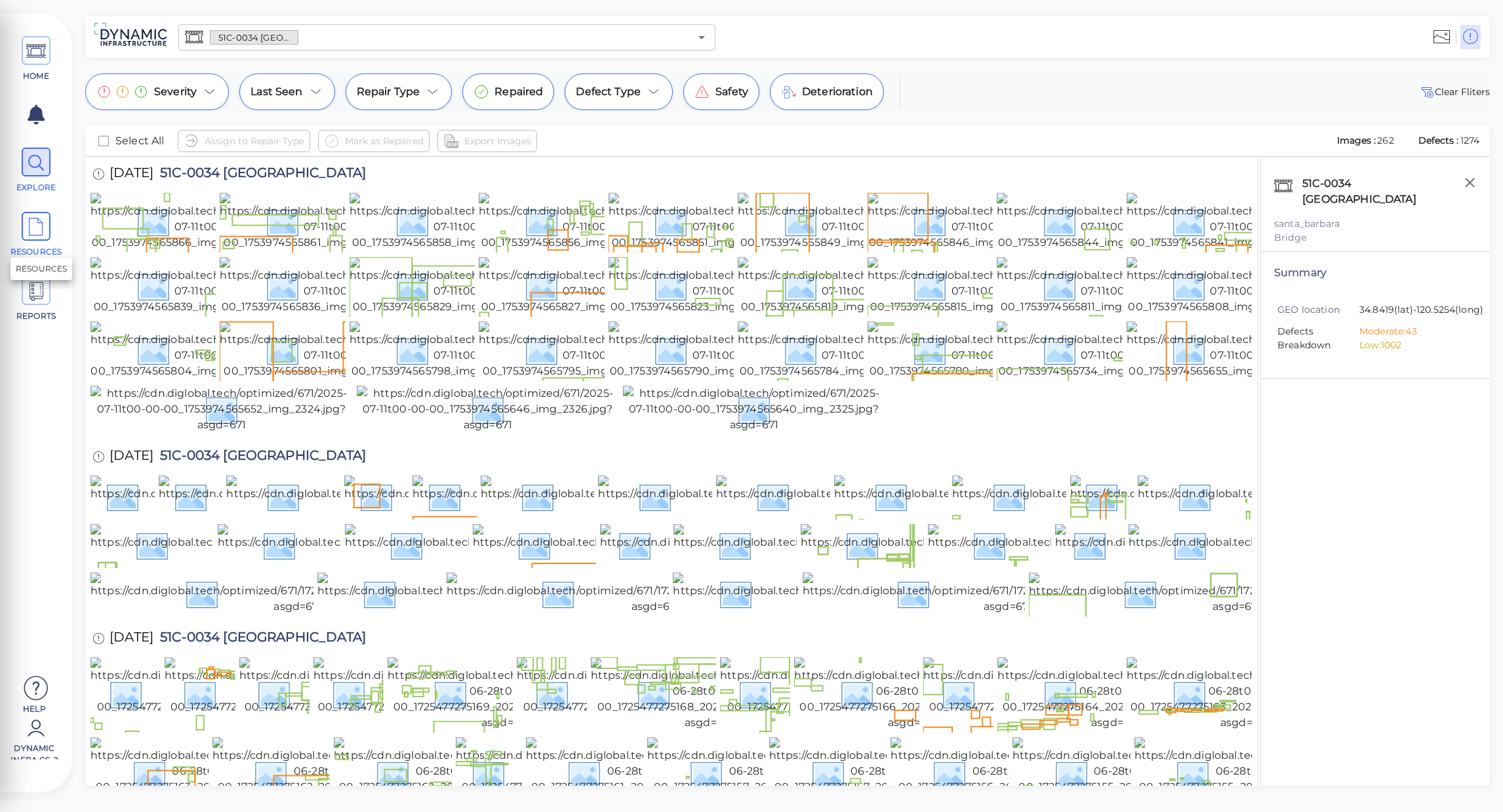
click at [21, 252] on span "RESOURCES" at bounding box center [36, 251] width 56 height 11
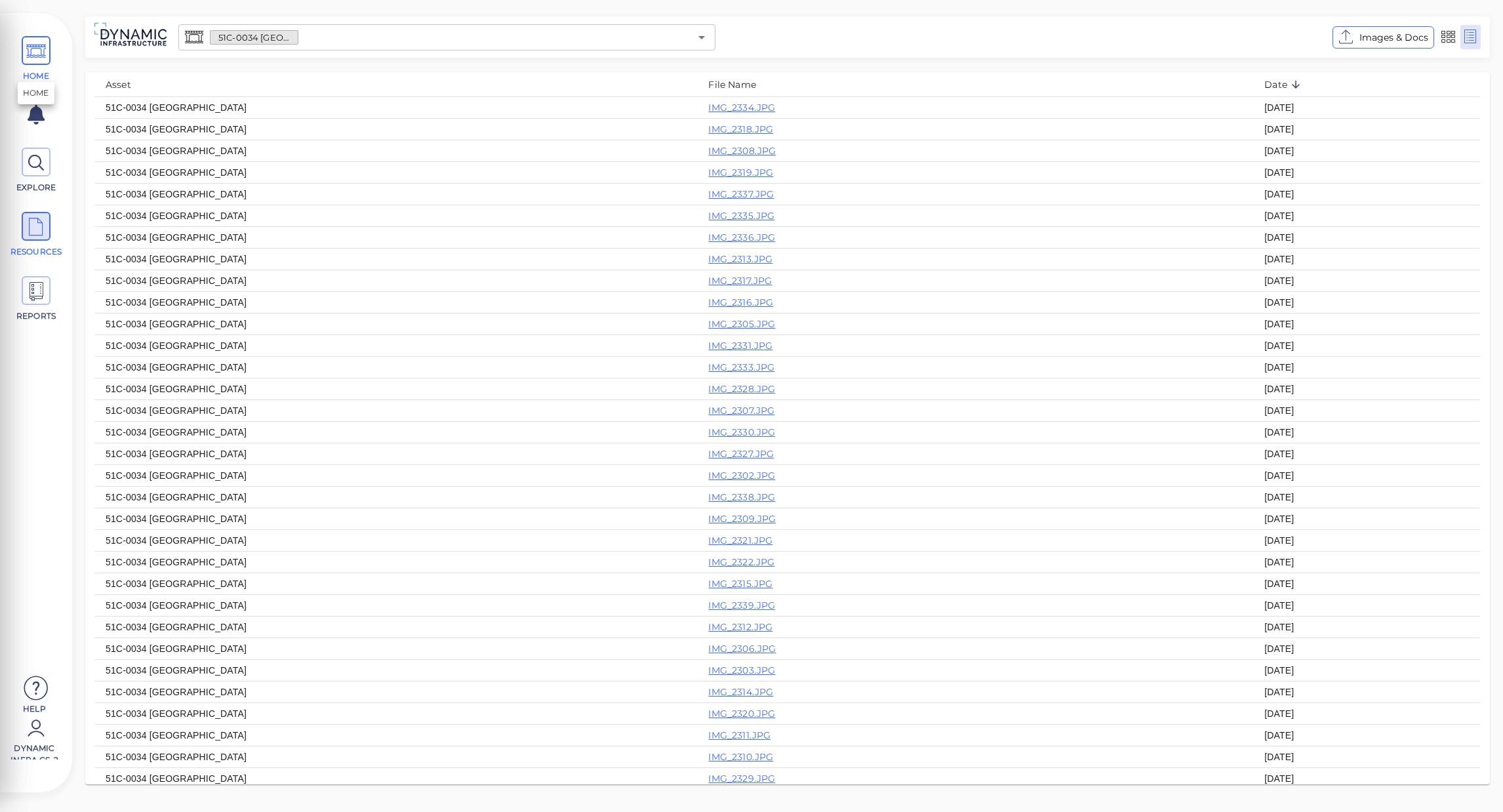
click at [21, 53] on span "HOME" at bounding box center [36, 59] width 59 height 46
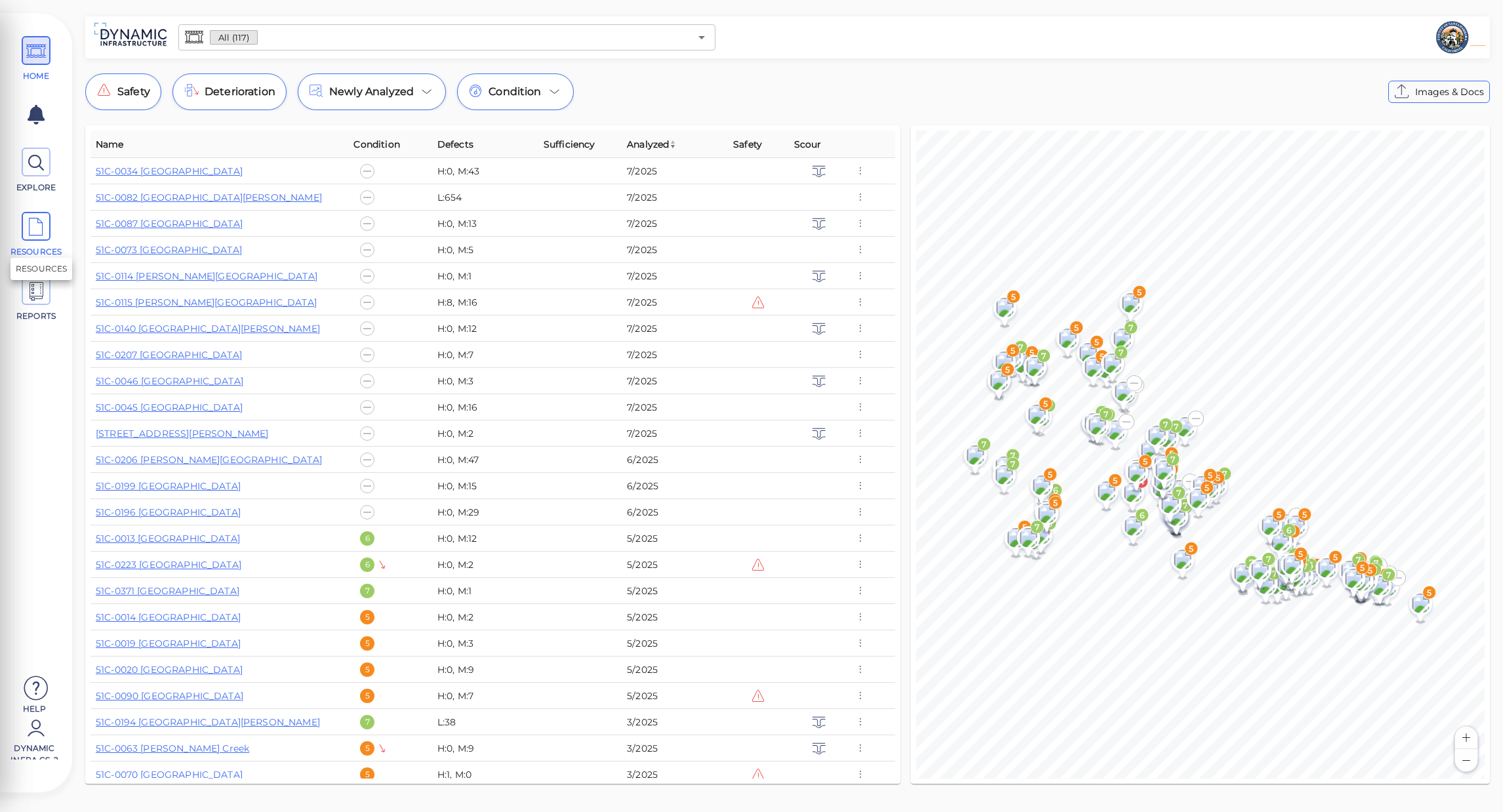
click at [43, 223] on icon at bounding box center [36, 227] width 20 height 30
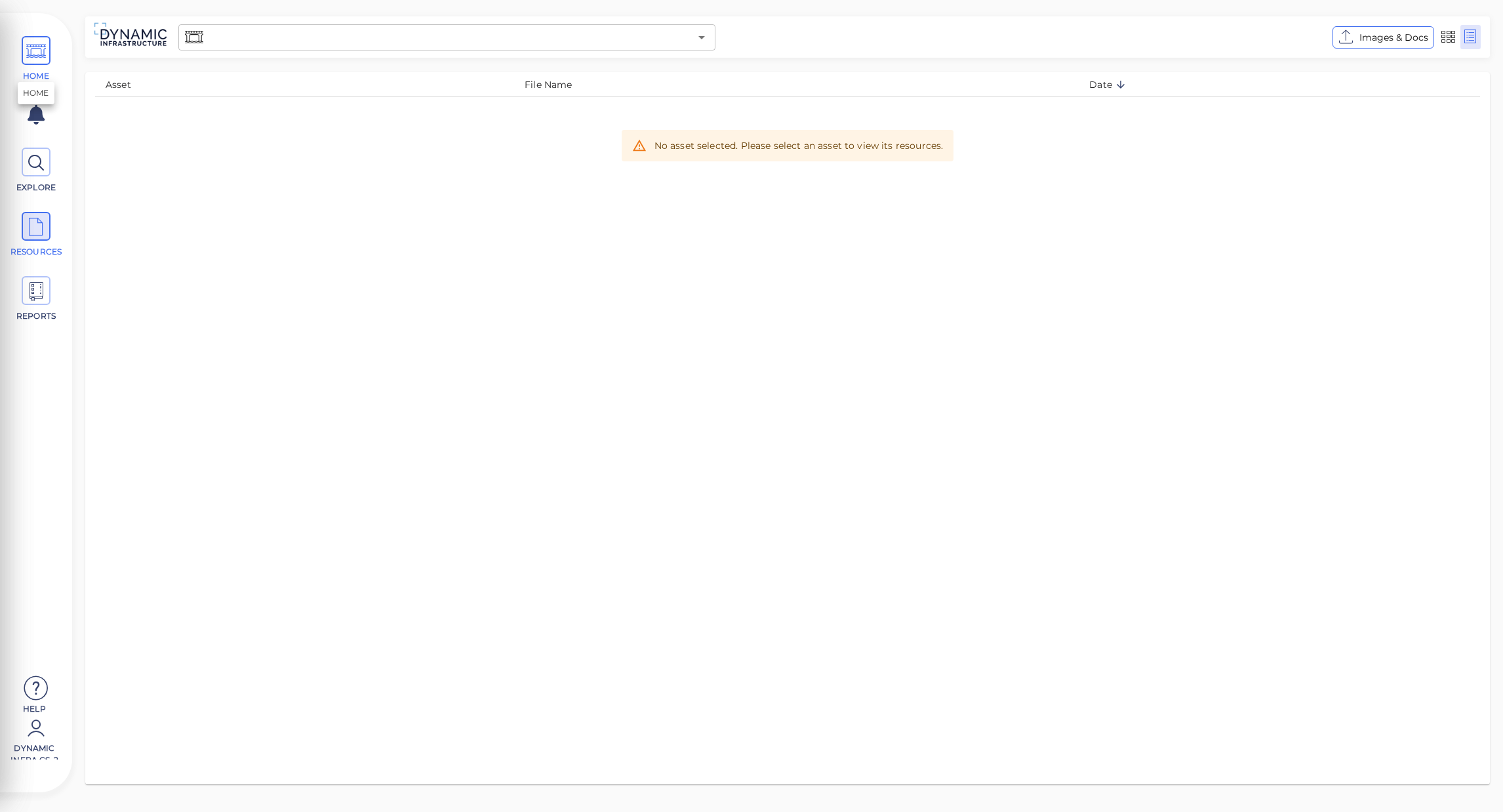
click at [37, 53] on icon at bounding box center [36, 52] width 20 height 30
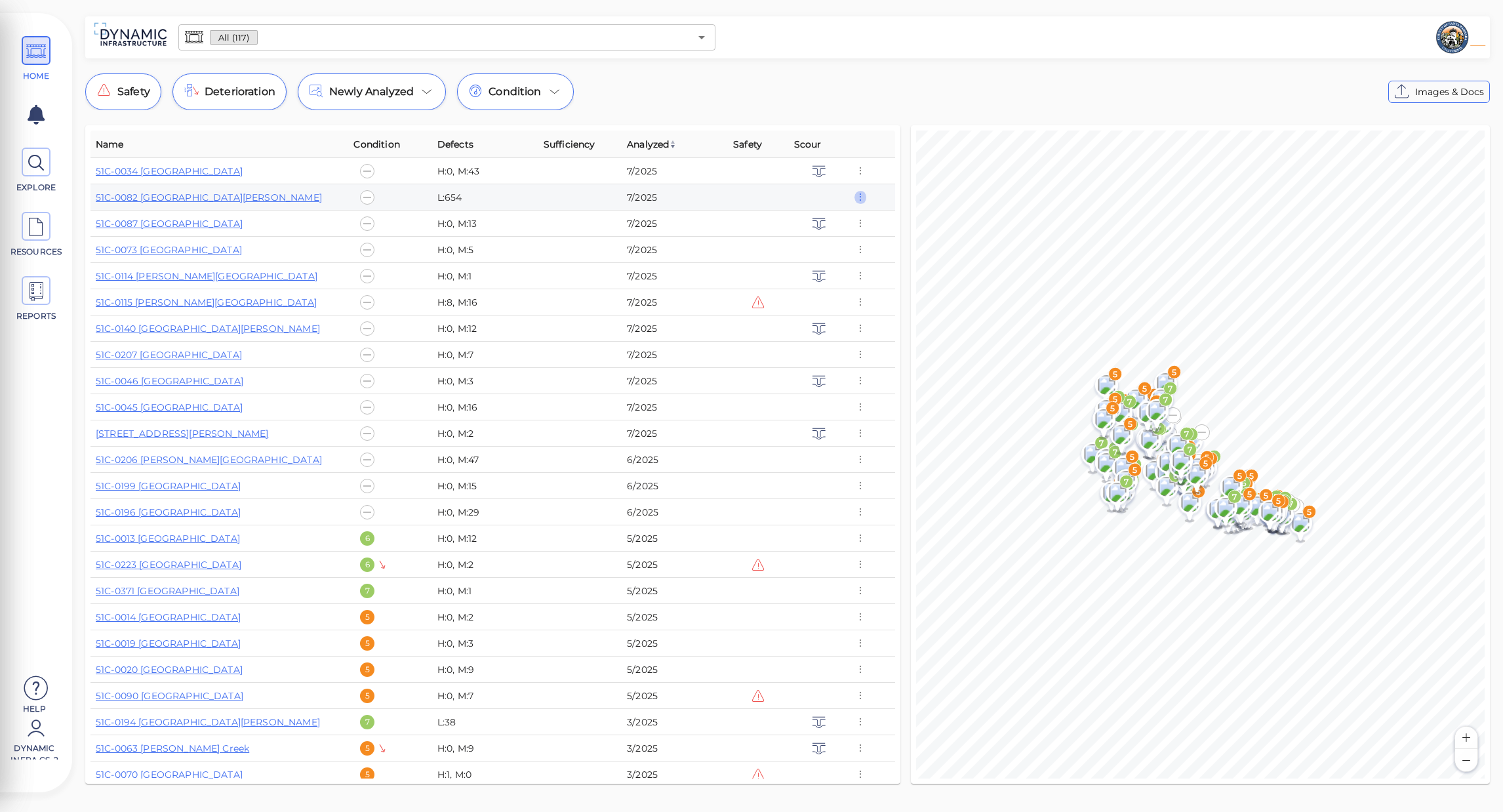
click at [857, 199] on icon "button" at bounding box center [861, 198] width 11 height 15
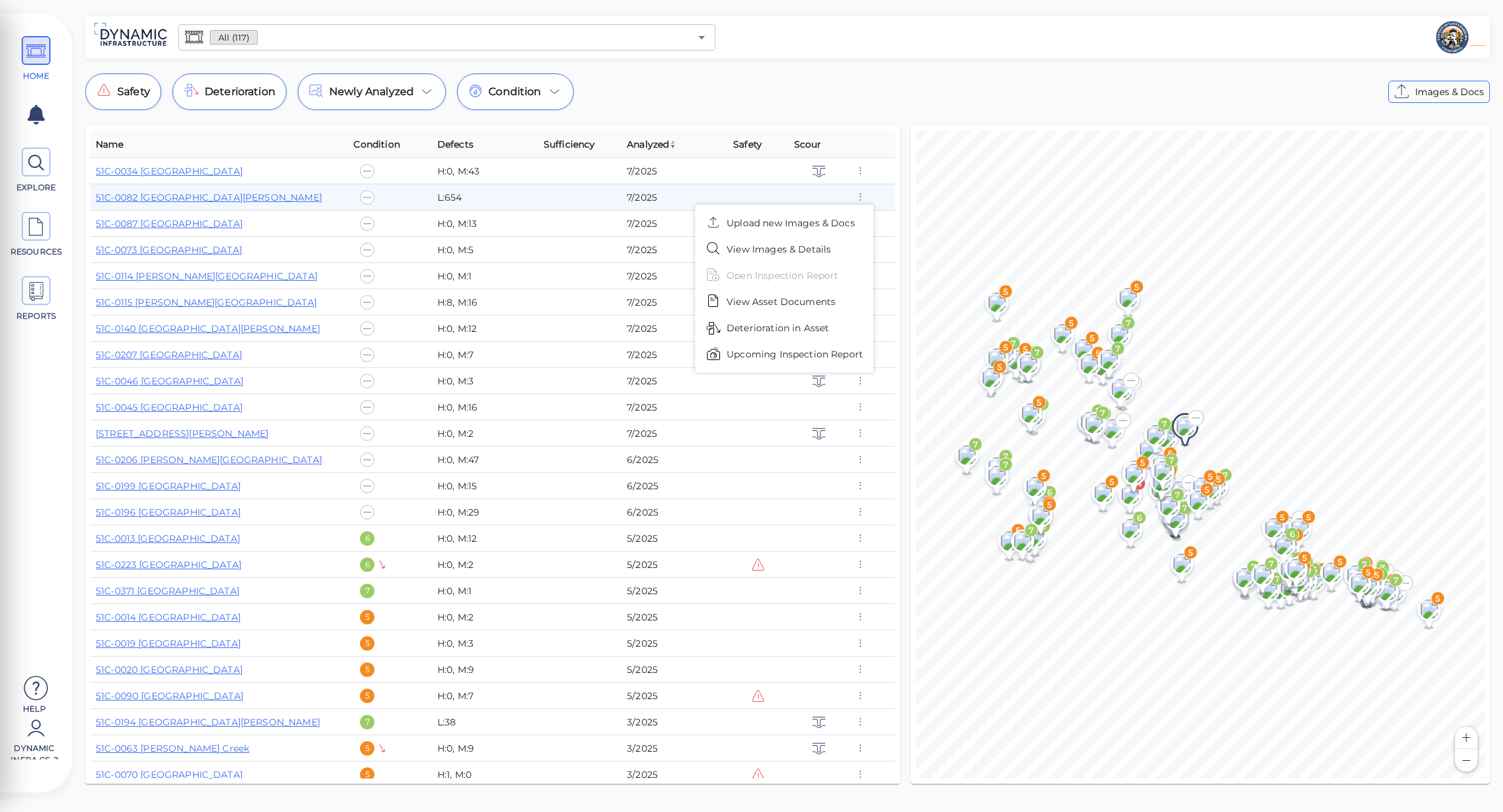
click at [214, 197] on div at bounding box center [752, 406] width 1503 height 812
click at [214, 197] on link "51C-0082 [GEOGRAPHIC_DATA][PERSON_NAME]" at bounding box center [209, 197] width 227 height 11
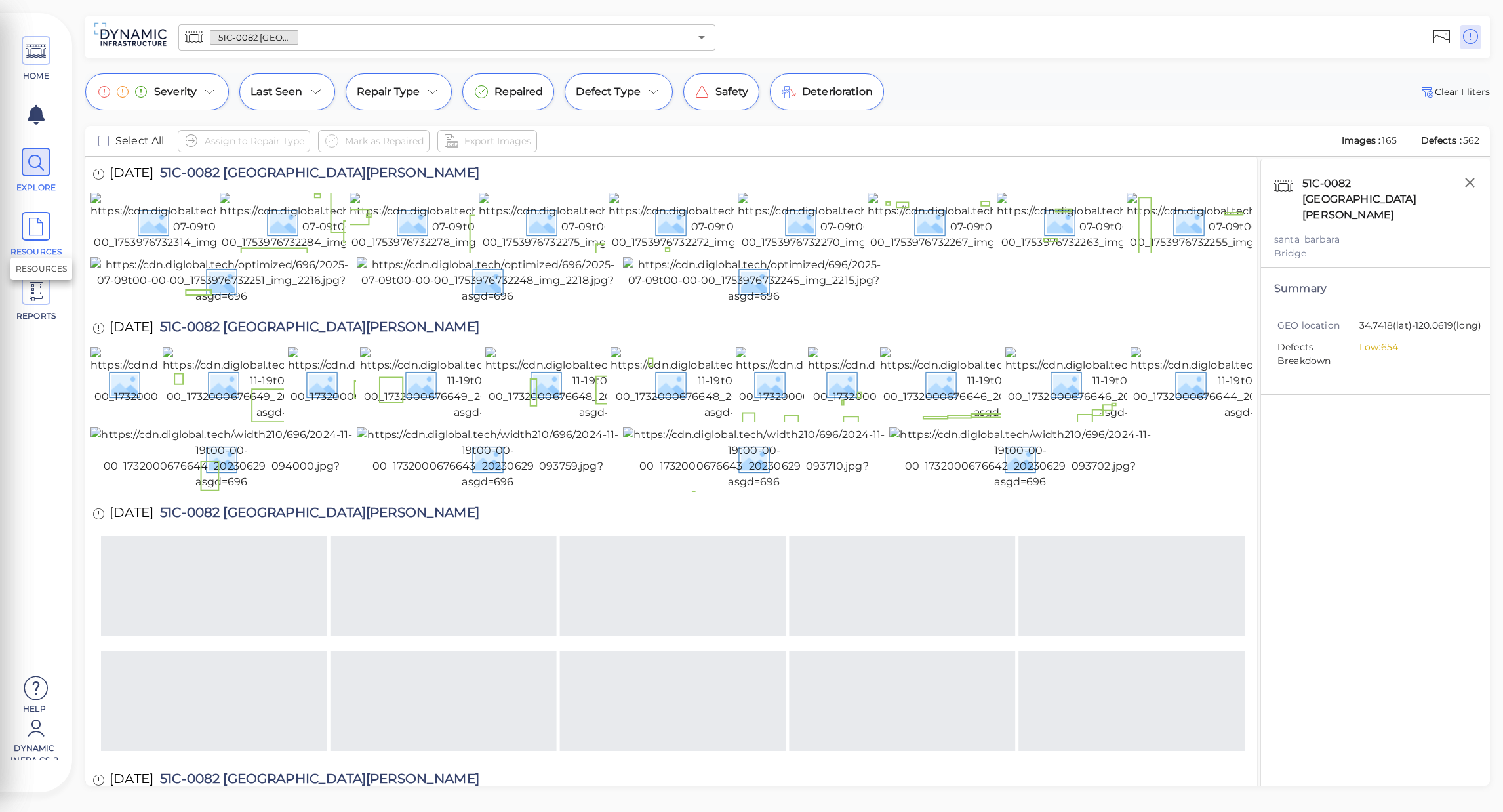
click at [41, 227] on icon at bounding box center [36, 227] width 20 height 30
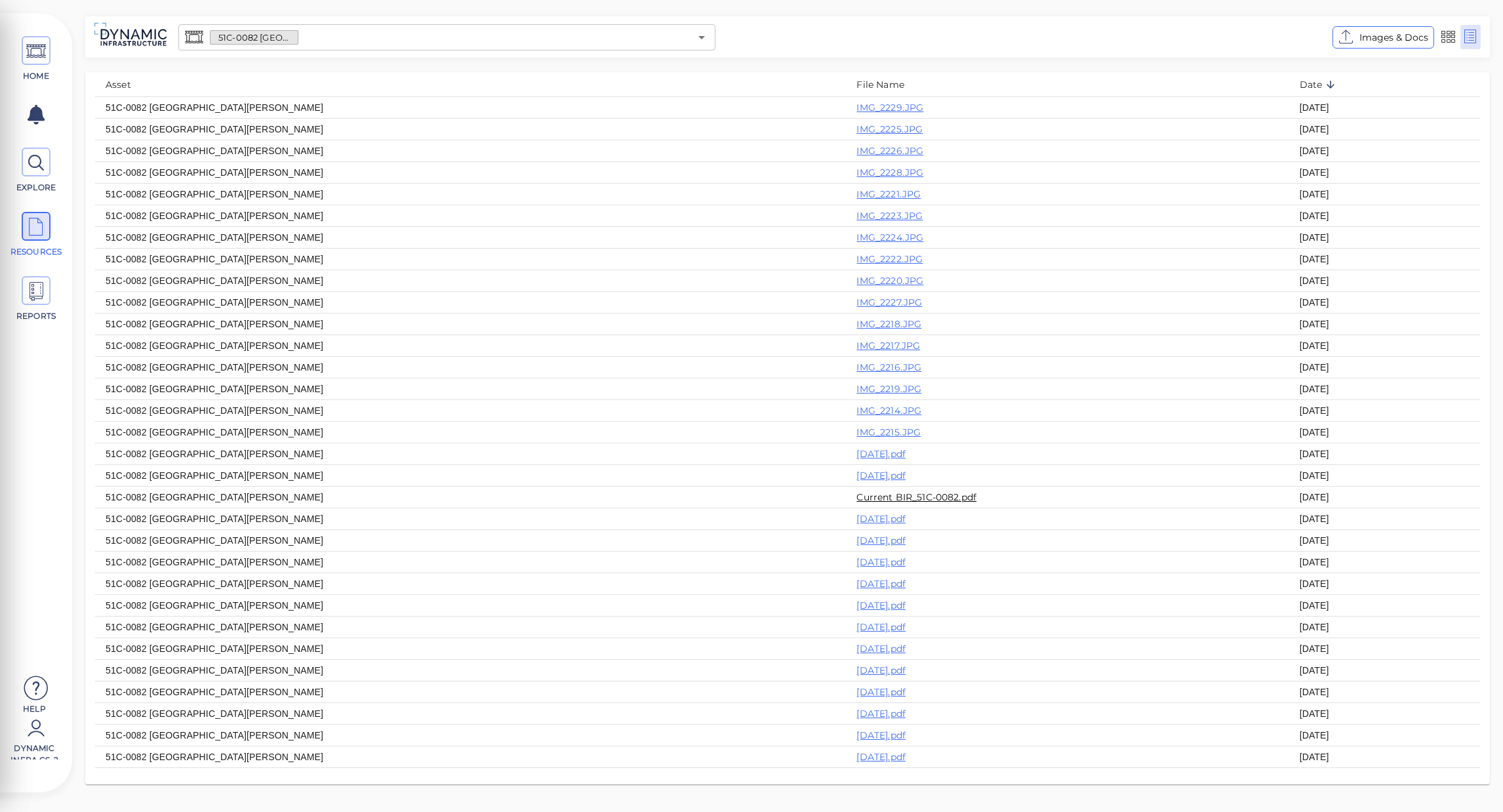
click at [857, 500] on link "Current BIR_51C-0082.pdf" at bounding box center [917, 497] width 120 height 11
click at [26, 55] on icon at bounding box center [36, 52] width 20 height 30
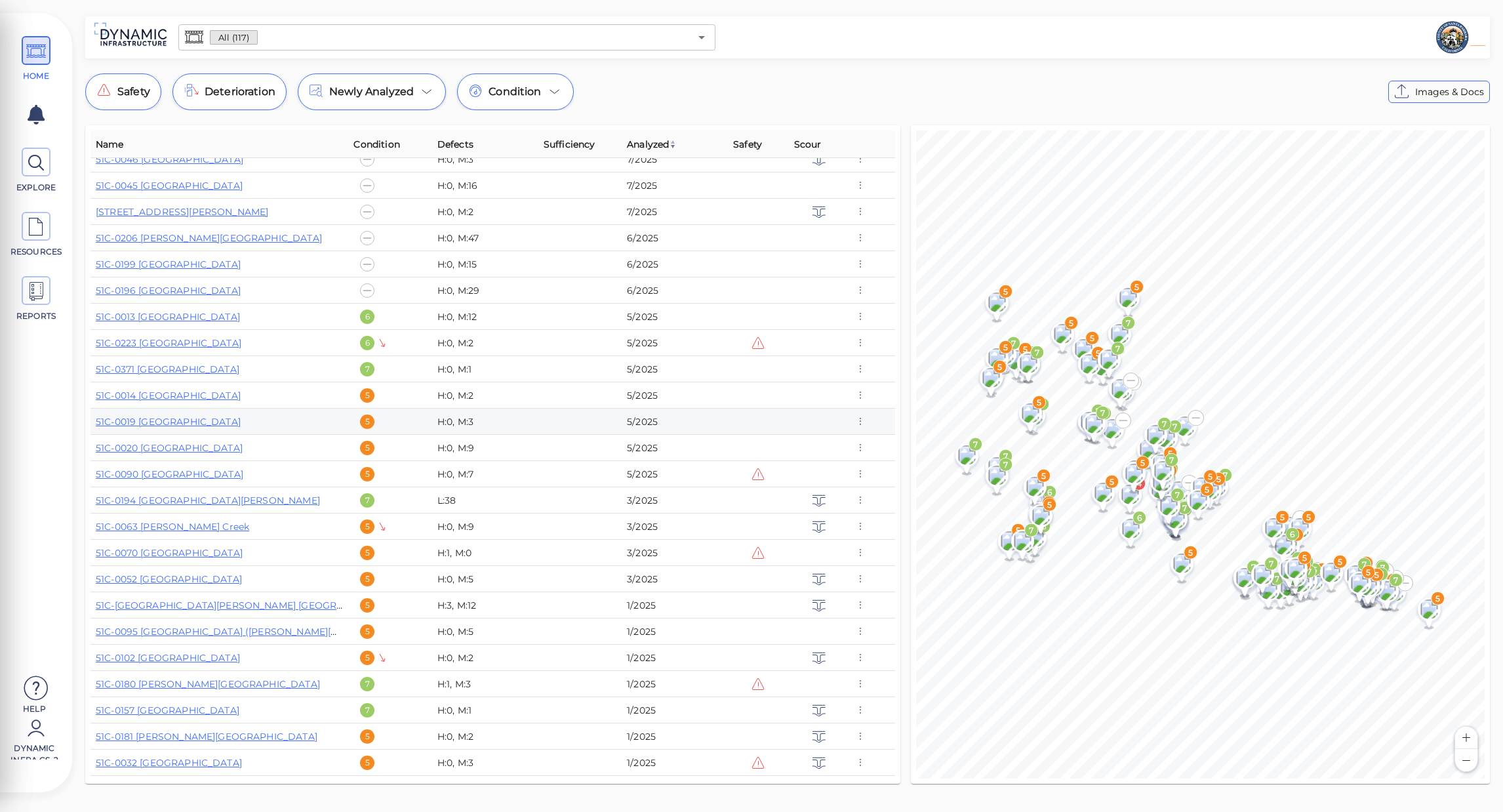
scroll to position [262, 0]
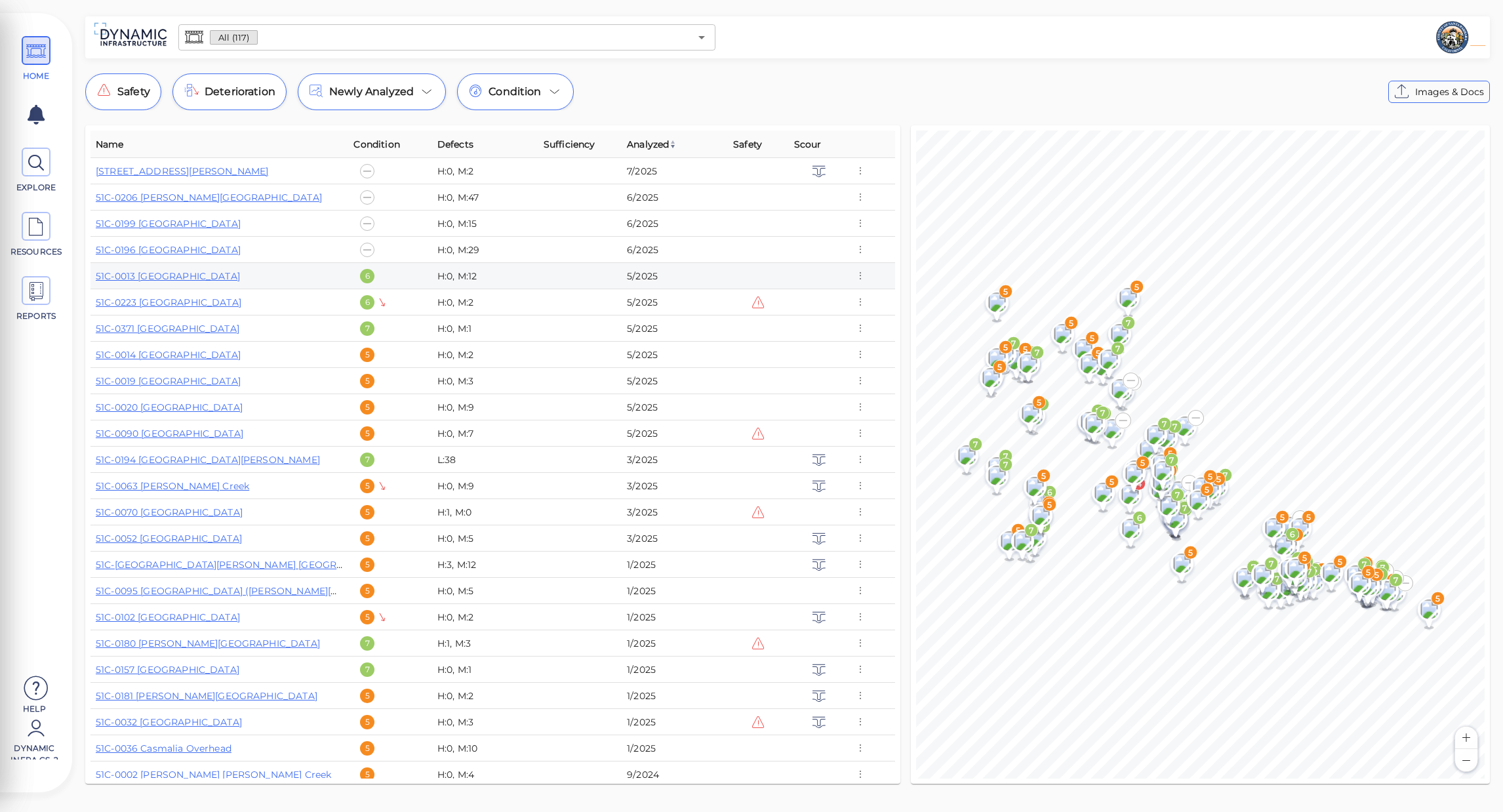
click at [184, 269] on div "51C-0013 [GEOGRAPHIC_DATA]" at bounding box center [219, 276] width 247 height 13
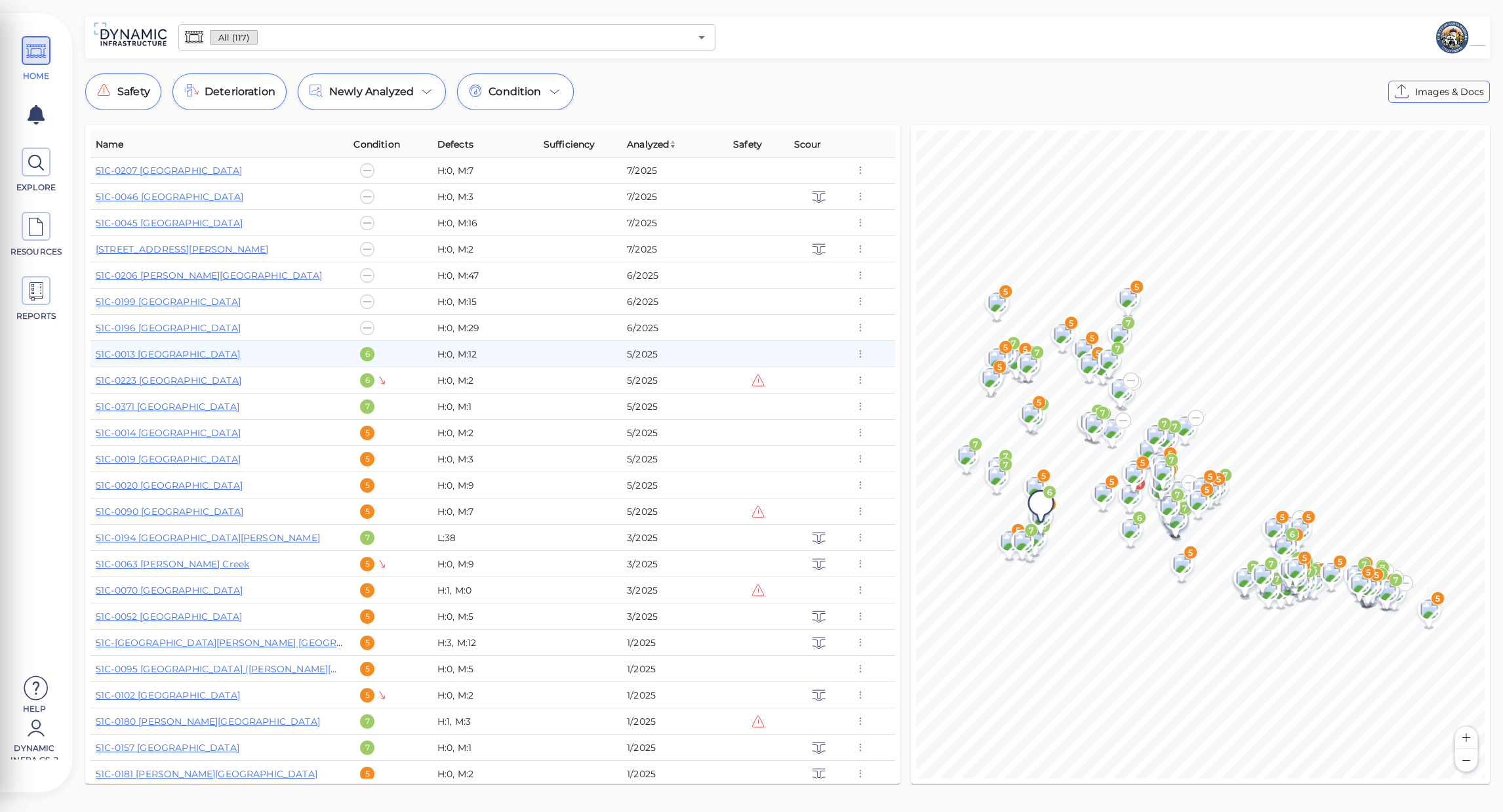
scroll to position [0, 0]
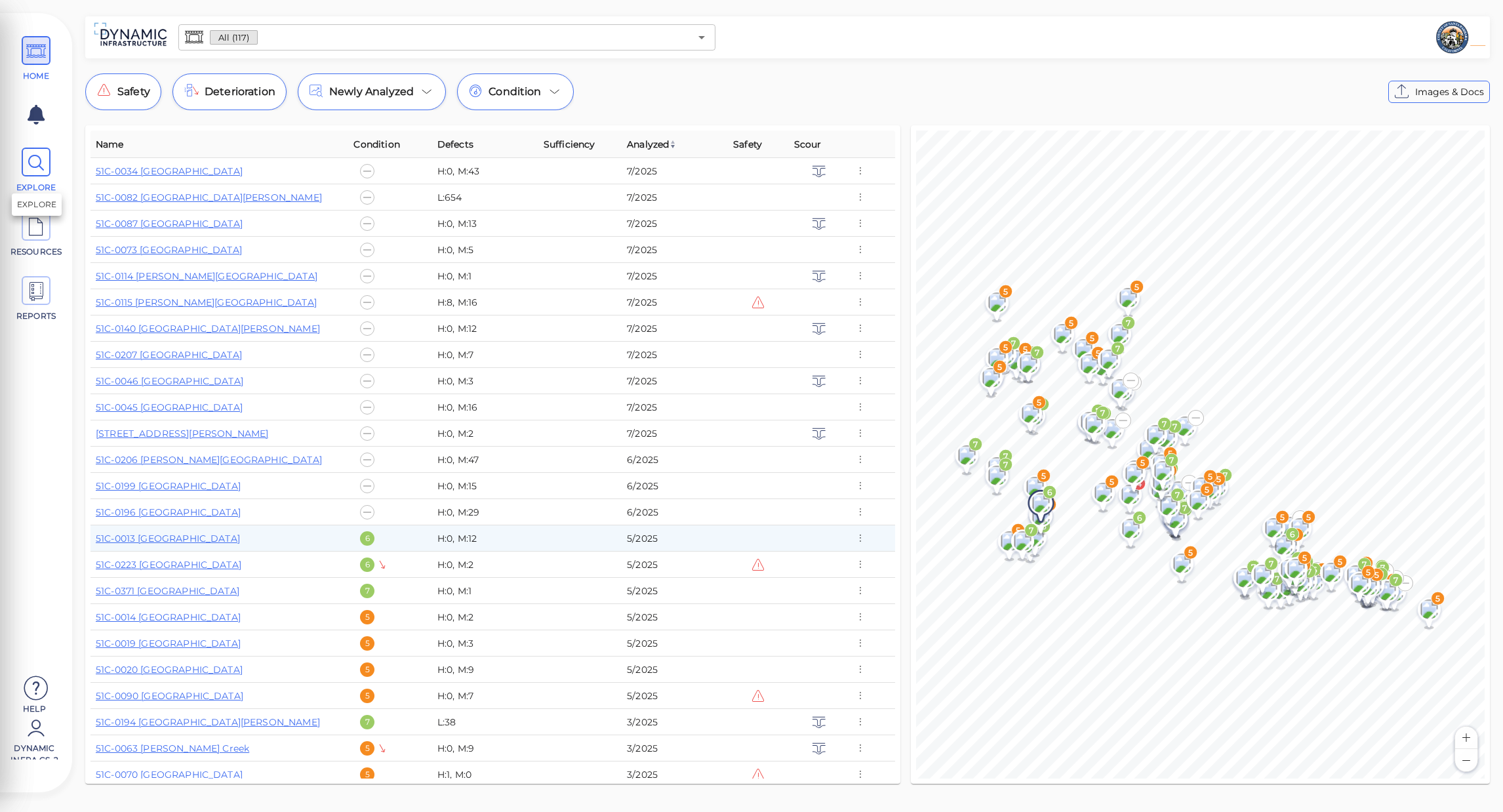
click at [36, 164] on icon at bounding box center [36, 163] width 20 height 30
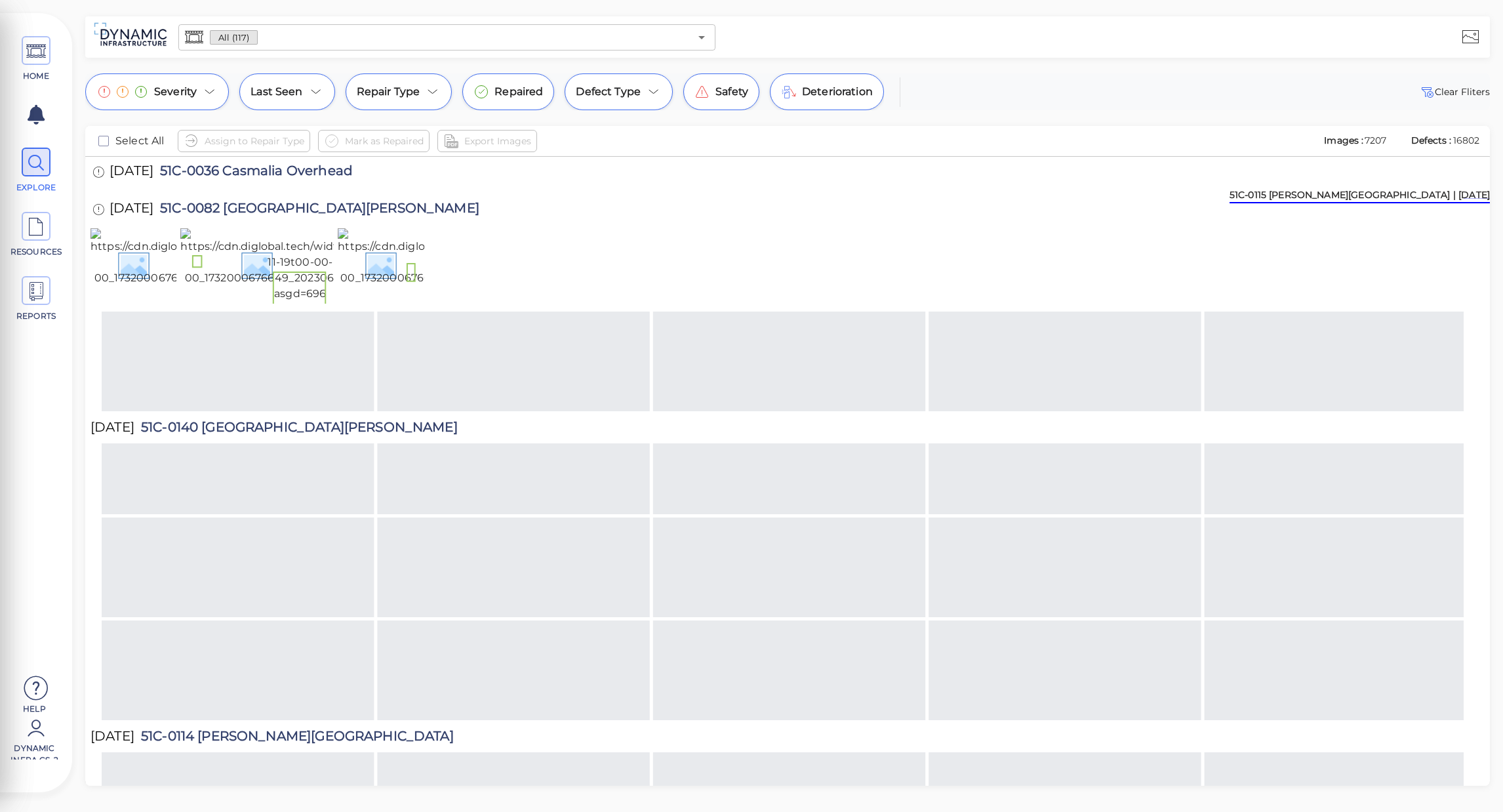
scroll to position [9368, 0]
